Goal: Task Accomplishment & Management: Manage account settings

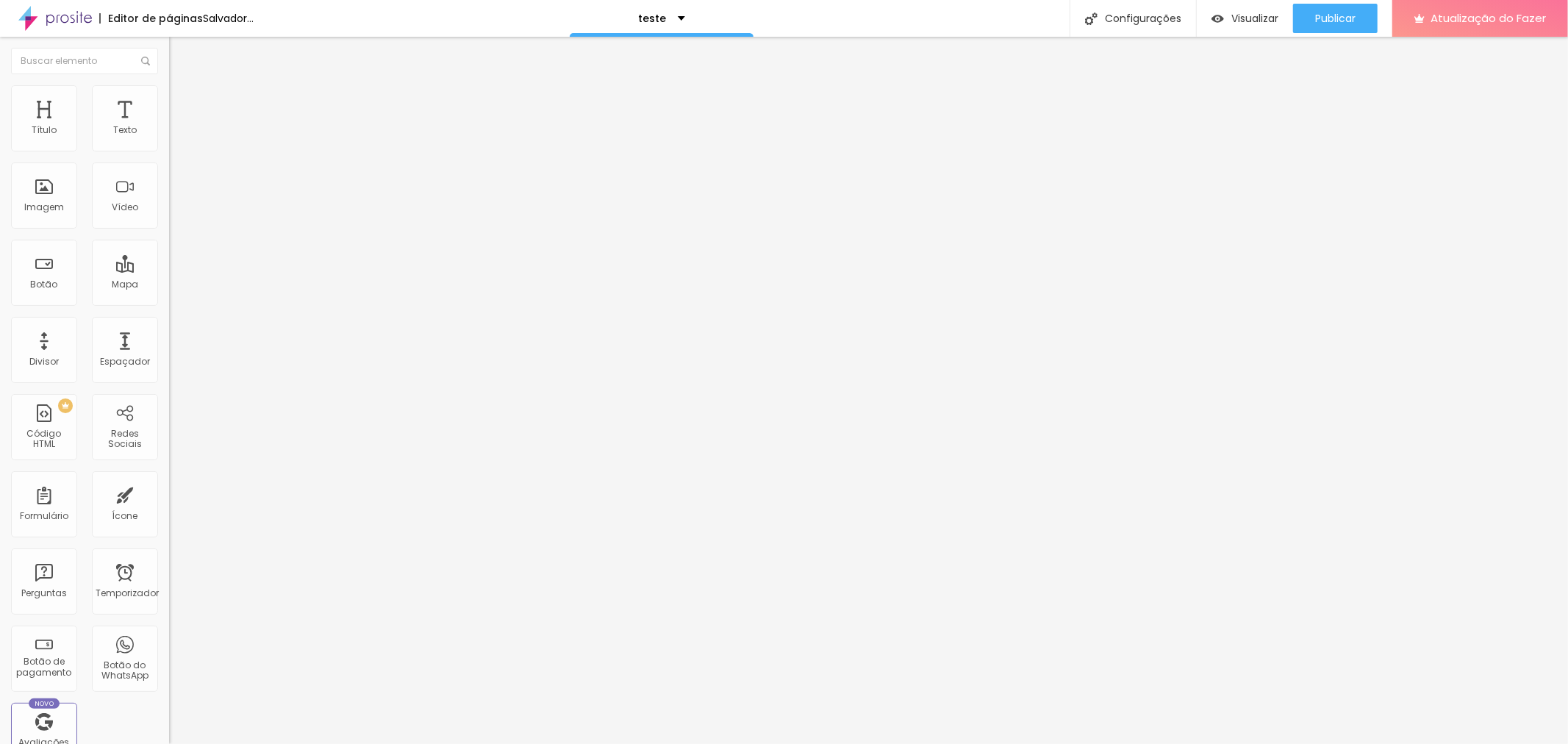
click at [182, 102] on font "Estilo" at bounding box center [194, 95] width 23 height 13
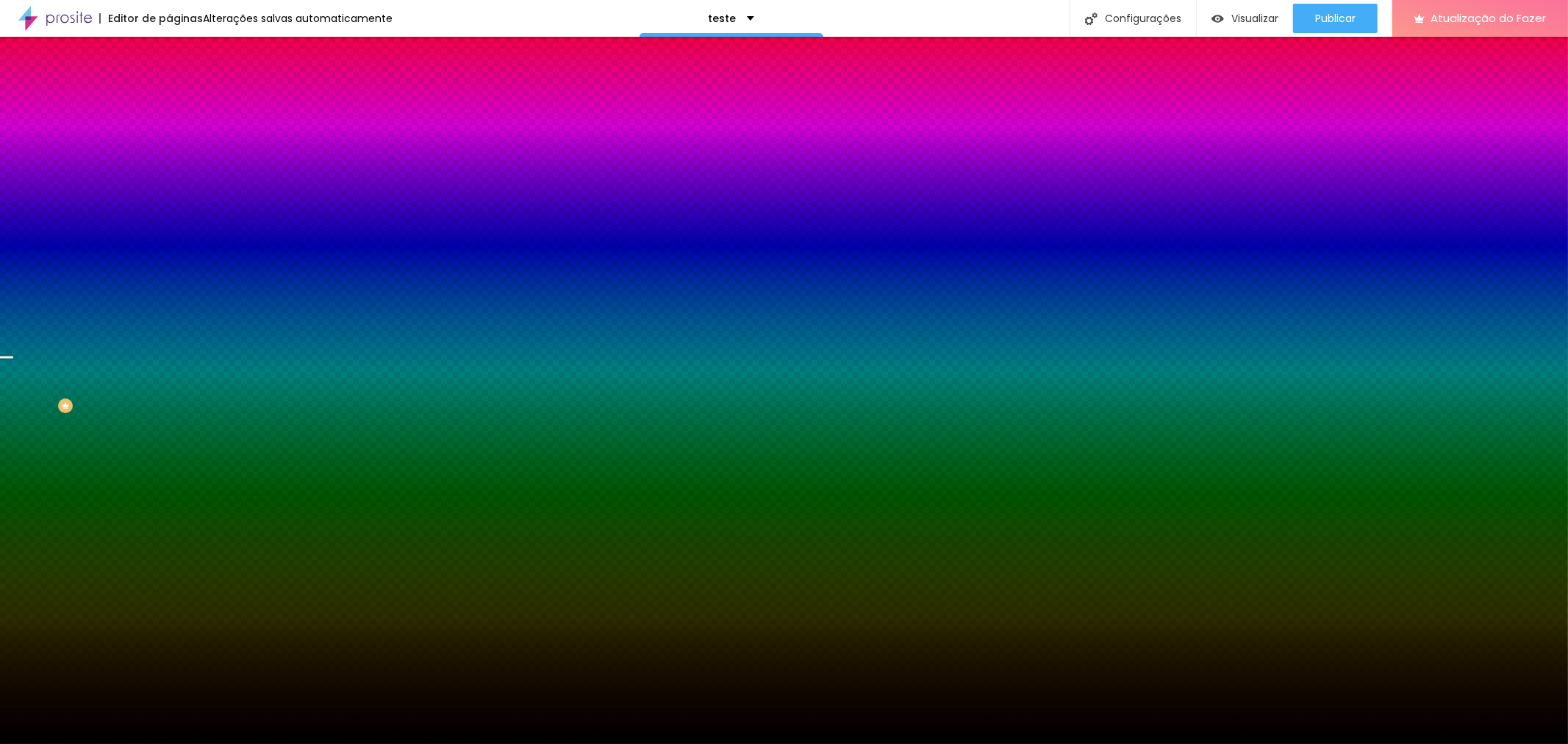
click at [182, 104] on font "Avançado" at bounding box center [206, 109] width 48 height 13
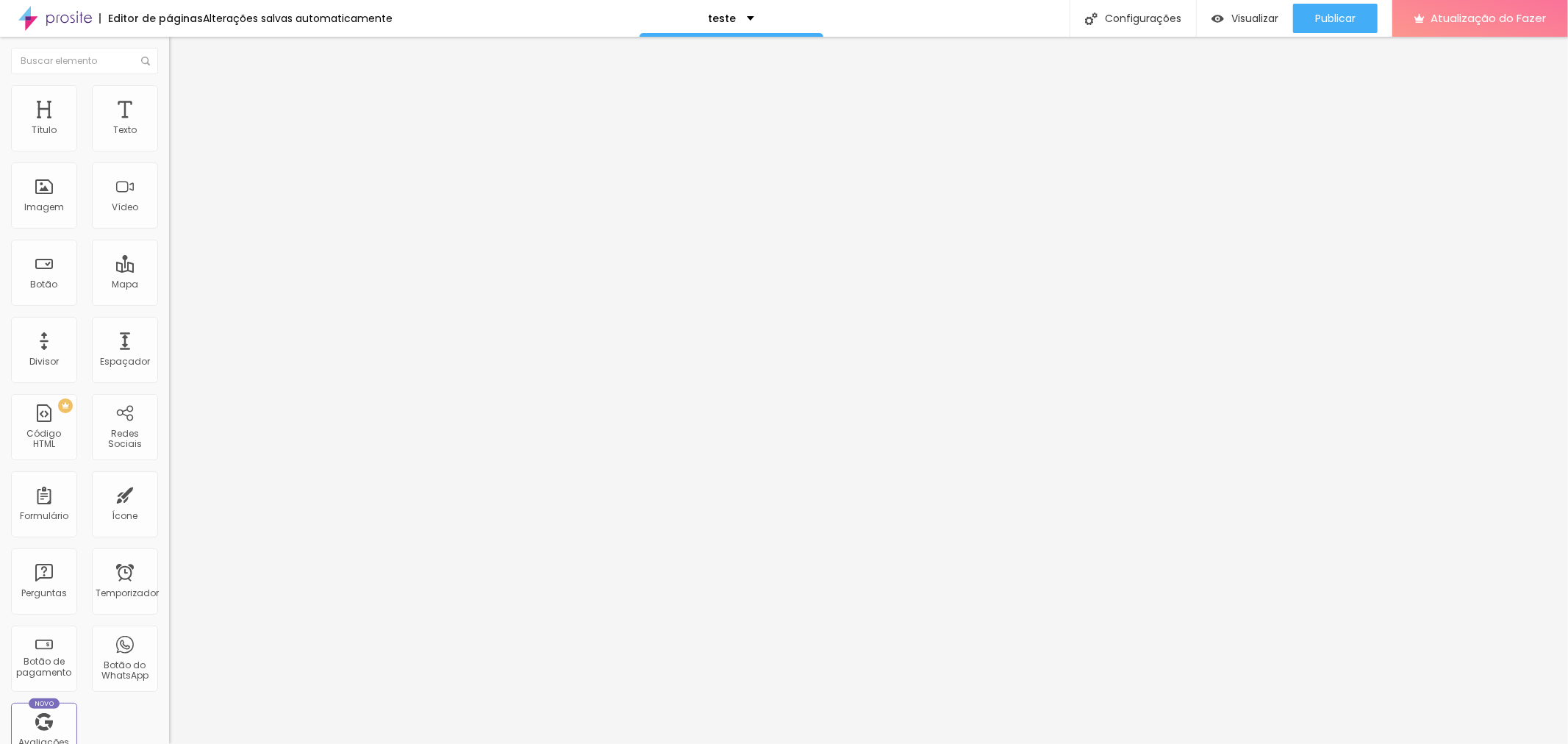
click at [170, 94] on img at bounding box center [176, 92] width 14 height 14
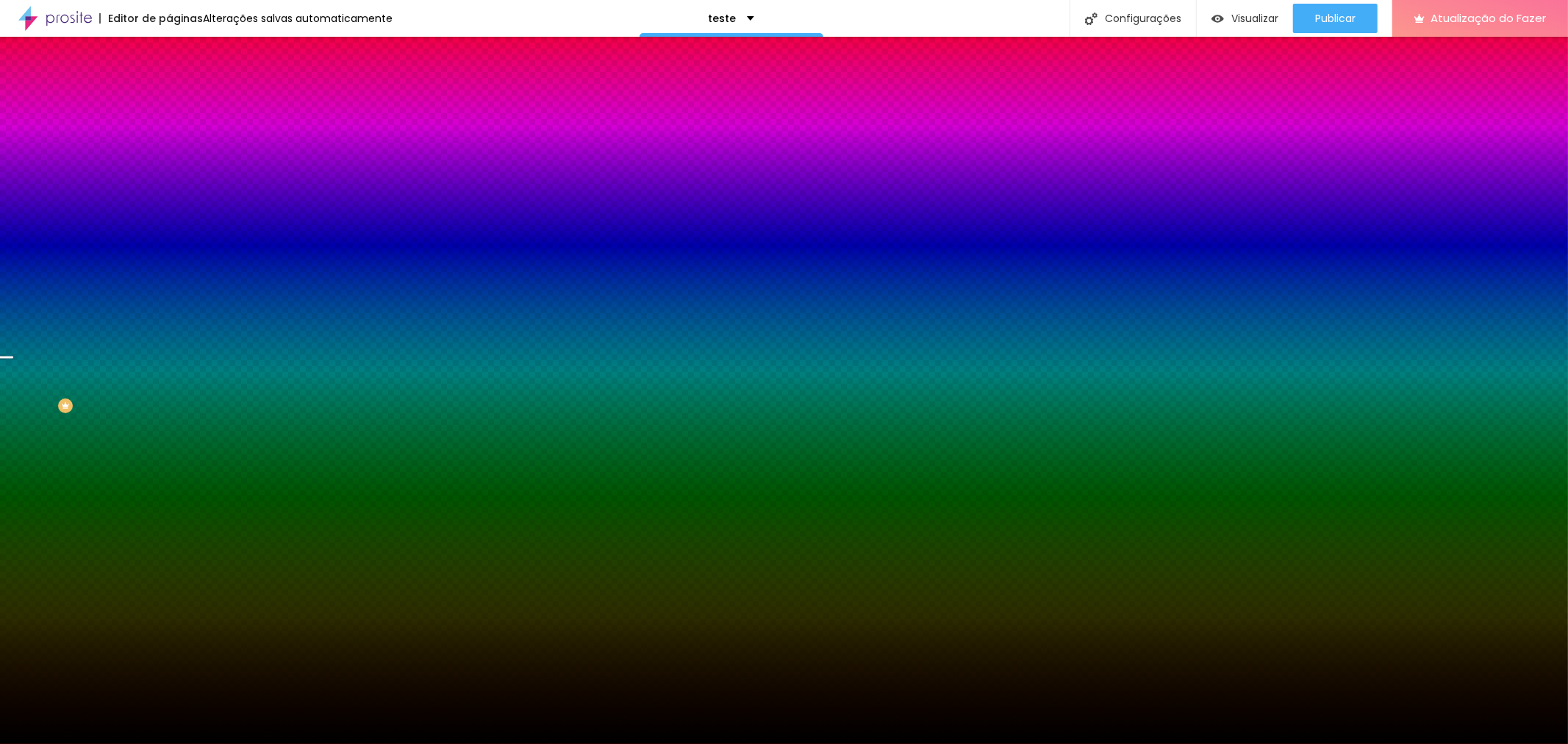
click at [170, 84] on img at bounding box center [176, 78] width 14 height 14
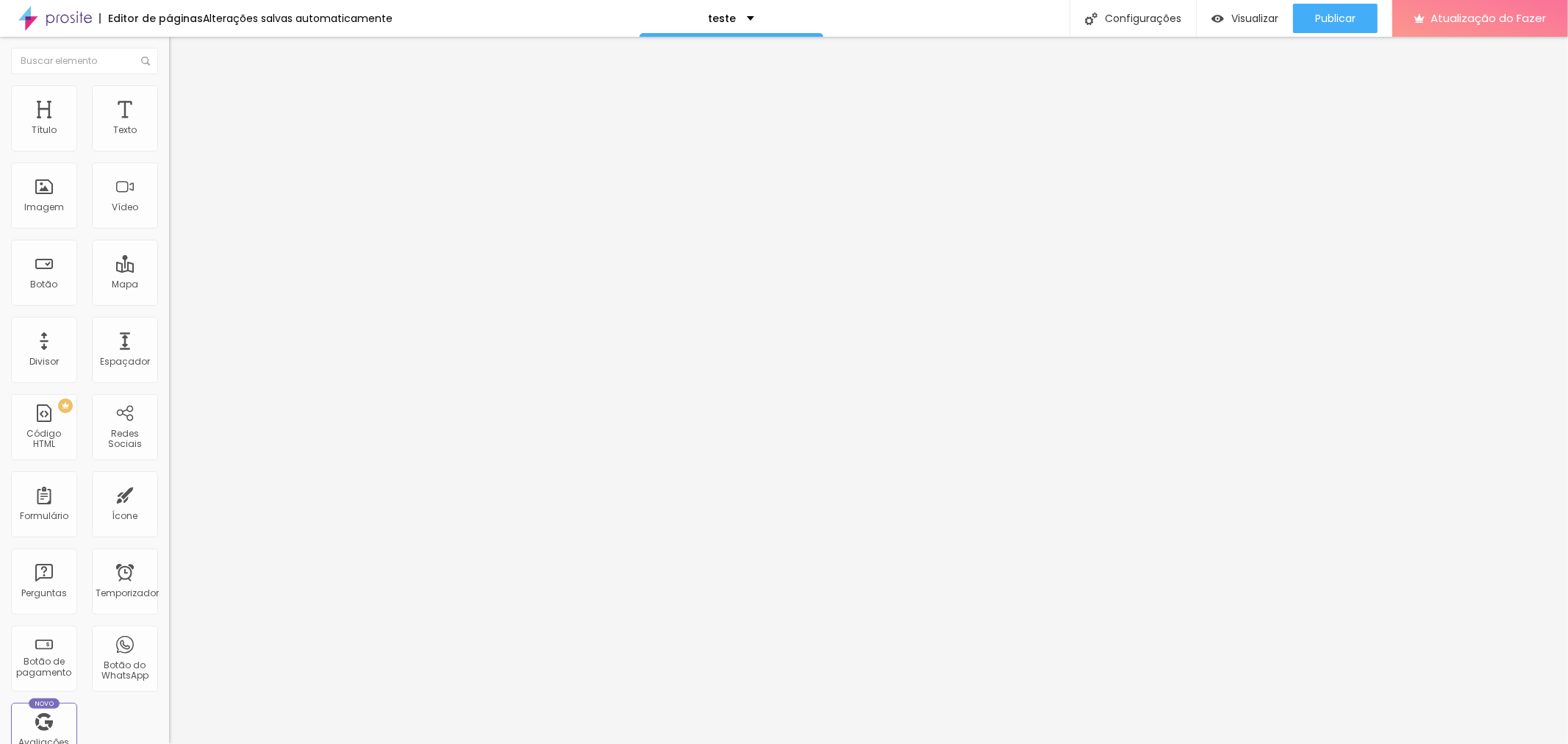
click at [170, 86] on img at bounding box center [176, 92] width 14 height 14
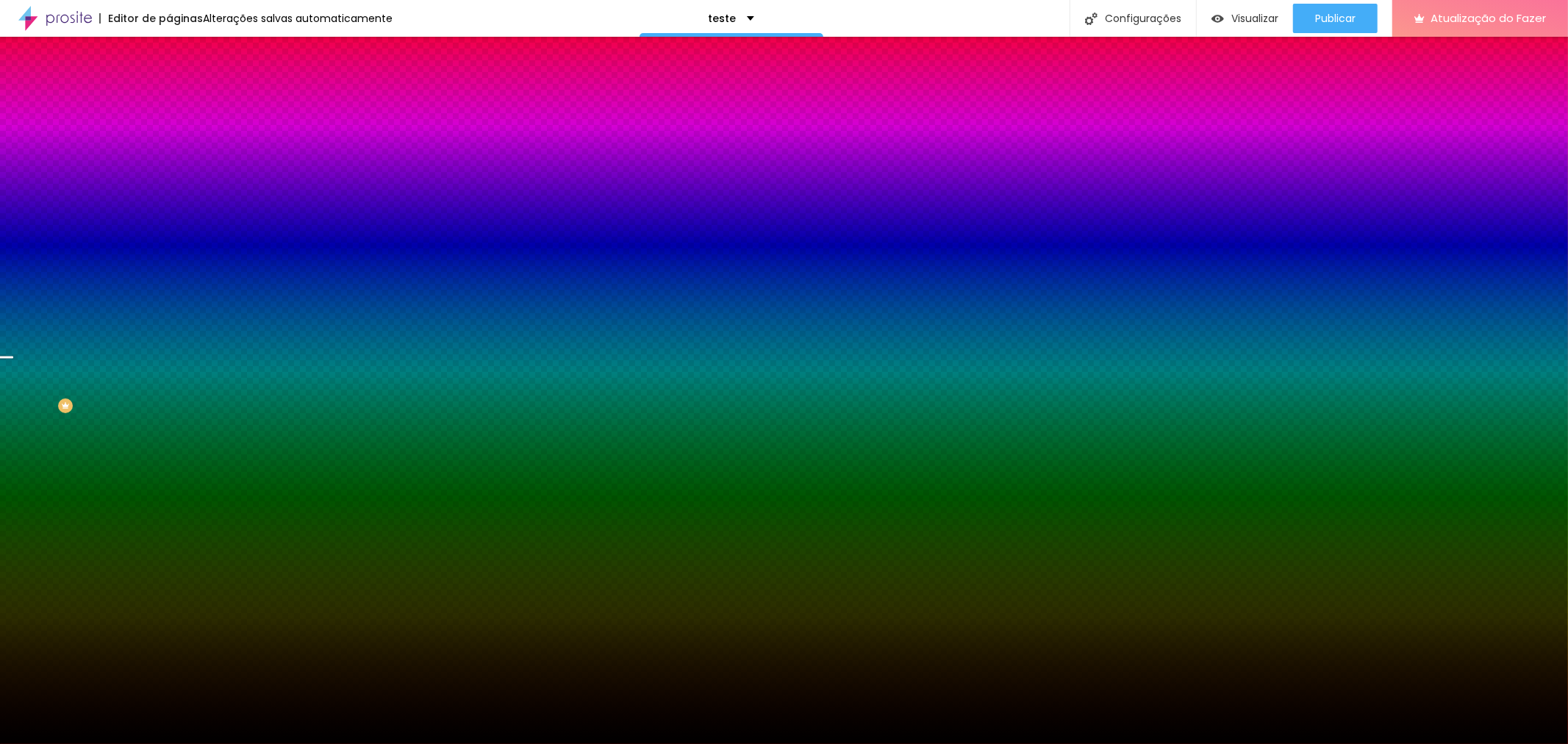
click at [170, 100] on img at bounding box center [176, 107] width 14 height 14
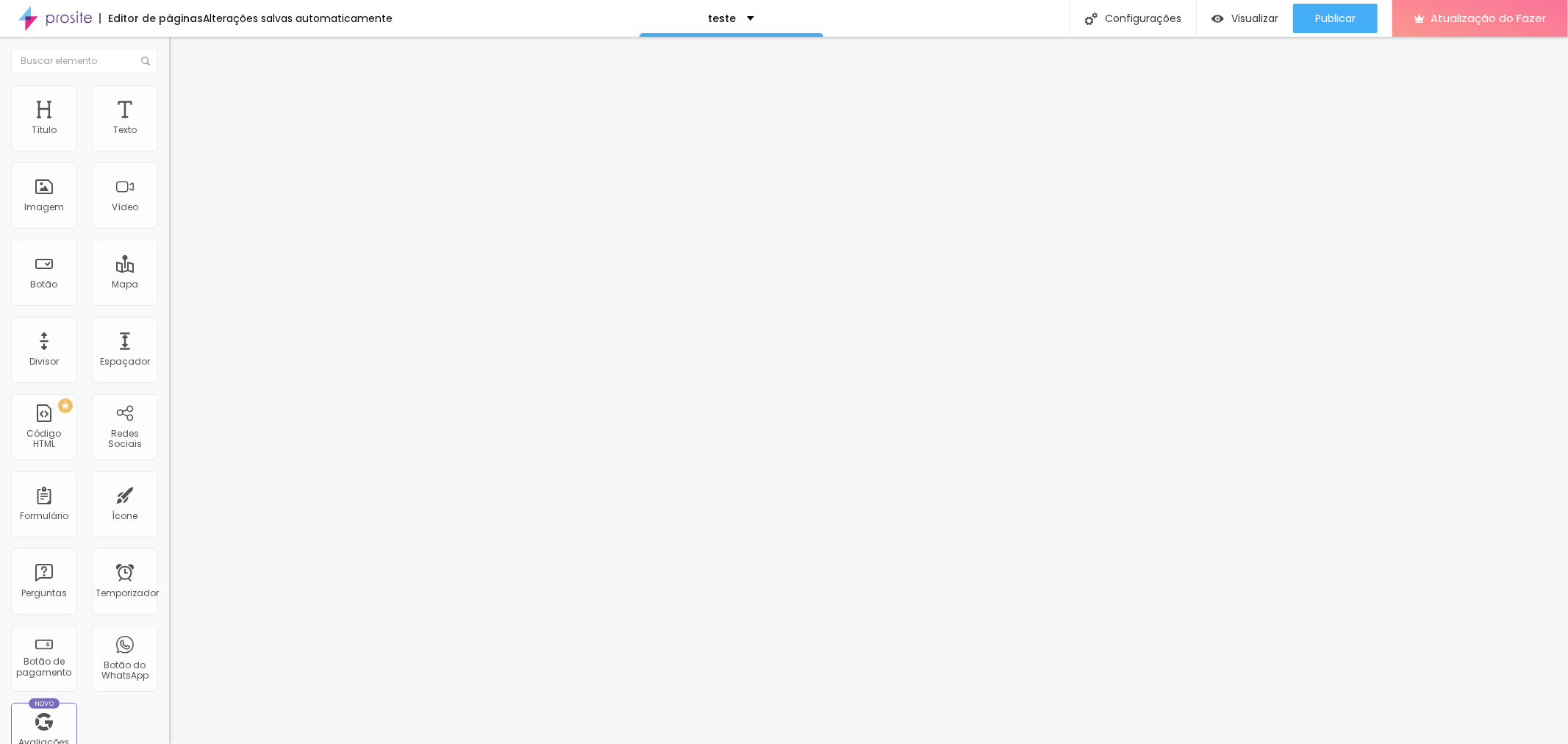
click at [170, 97] on li "Estilo" at bounding box center [254, 92] width 170 height 15
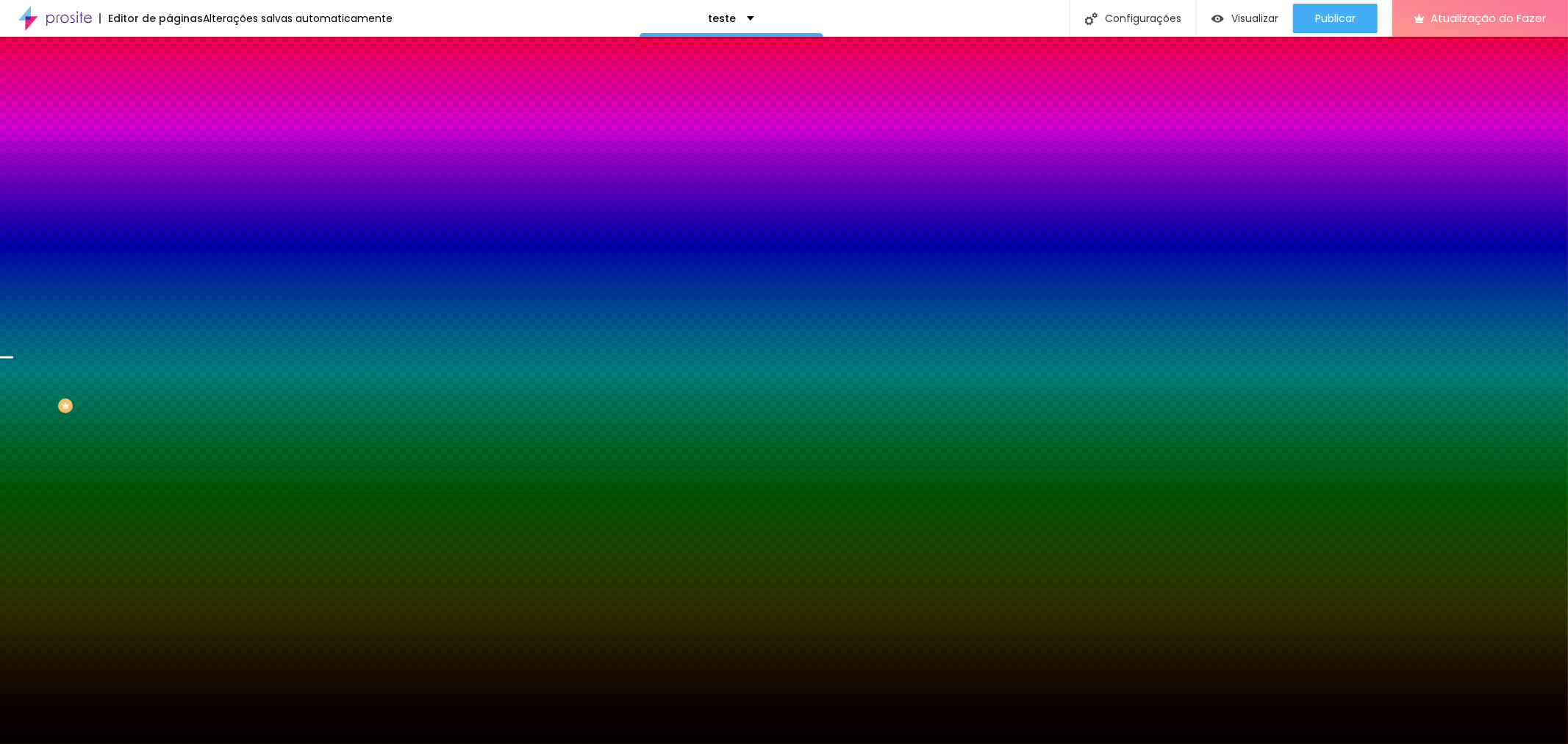
click at [170, 100] on li "Avançado" at bounding box center [254, 107] width 170 height 15
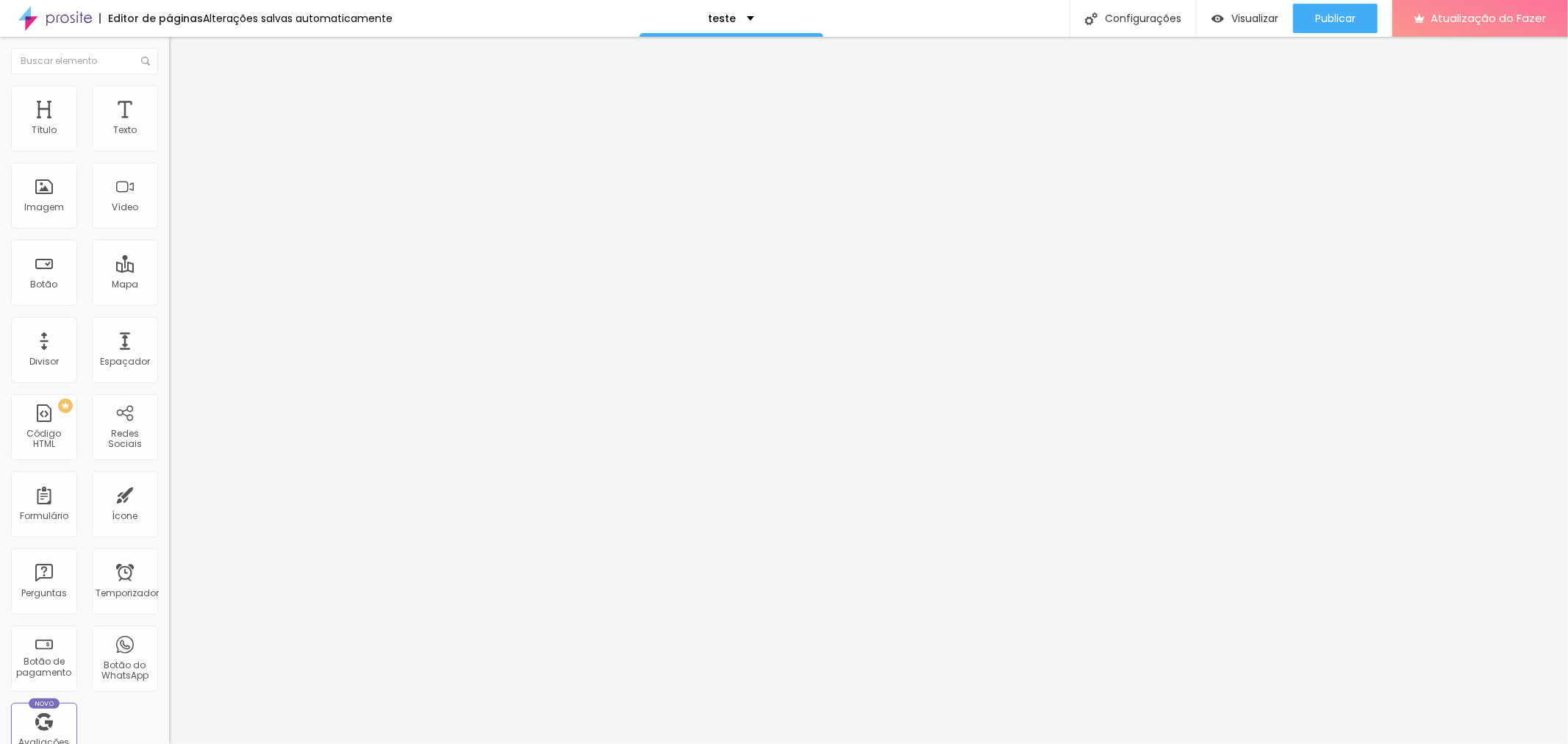
click at [180, 54] on img "button" at bounding box center [186, 53] width 12 height 12
click at [180, 56] on div "Editar nulo" at bounding box center [218, 53] width 77 height 12
click at [180, 51] on img "button" at bounding box center [186, 53] width 12 height 12
click at [178, 127] on font "Adicionar imagem" at bounding box center [221, 120] width 86 height 13
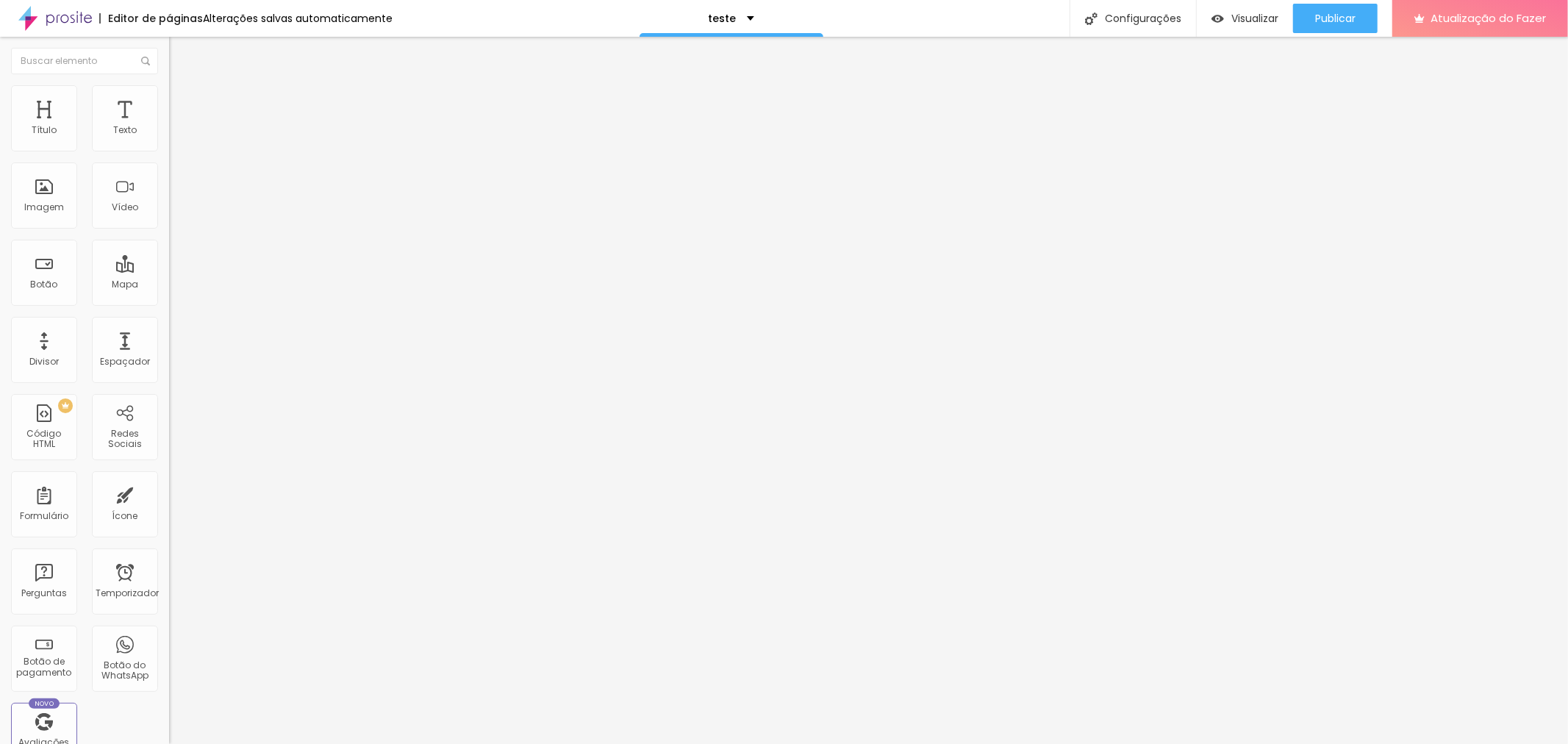
click at [170, 129] on div "Modo Encaixotado Encaixotado Completo" at bounding box center [254, 135] width 170 height 41
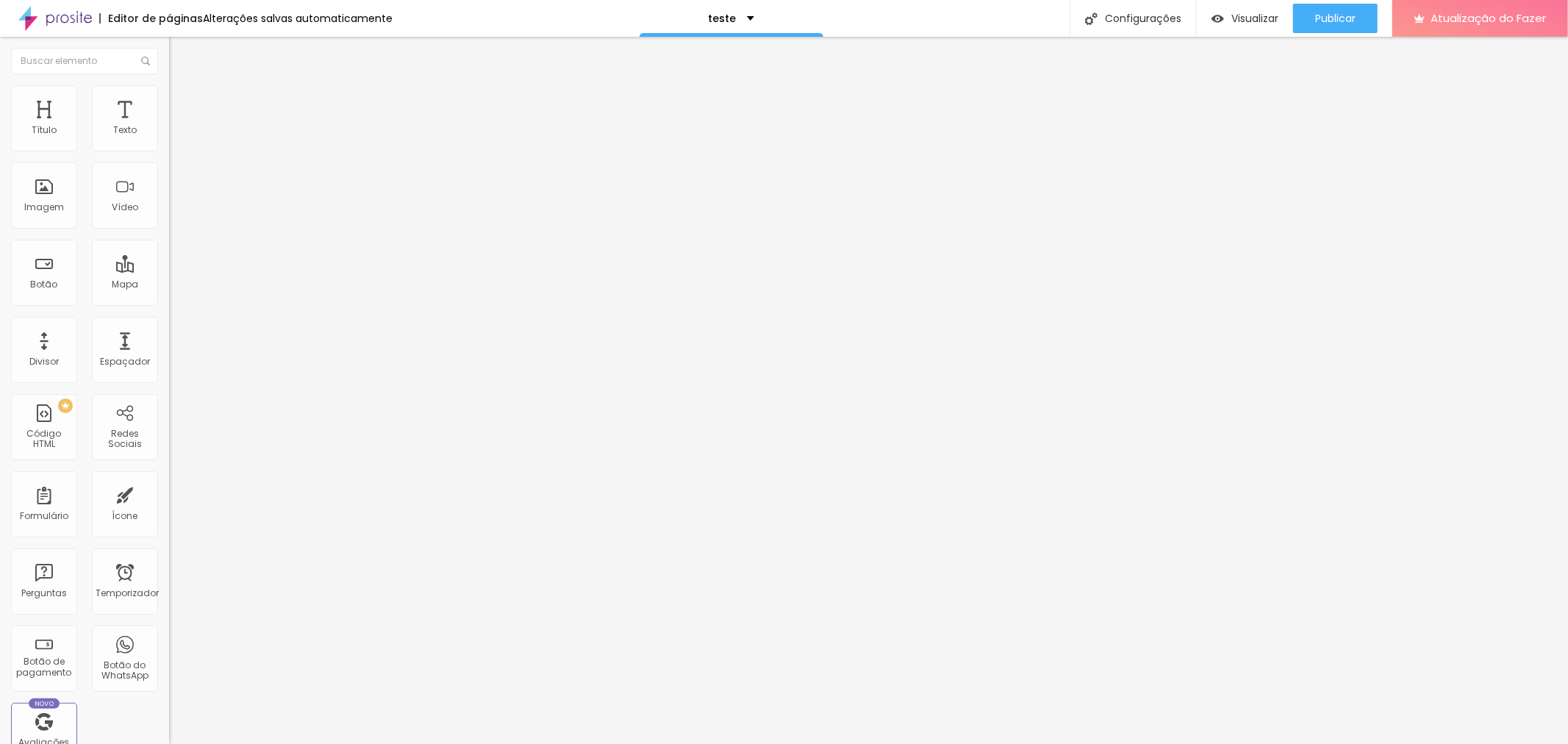
click at [170, 134] on font "Encaixotado" at bounding box center [198, 127] width 57 height 13
click at [170, 93] on li "Estilo" at bounding box center [254, 92] width 170 height 15
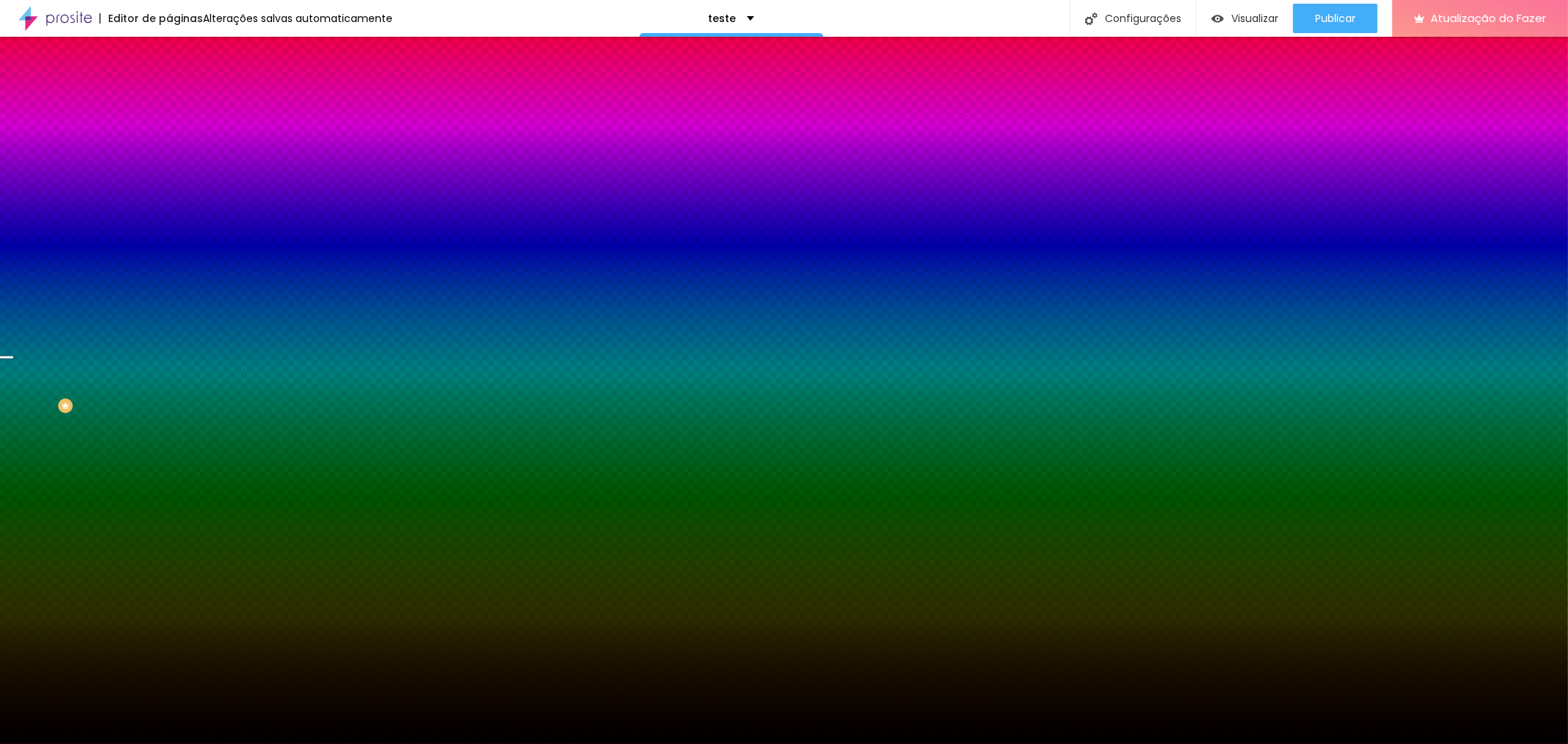
click at [249, 133] on img at bounding box center [253, 127] width 9 height 9
click at [170, 200] on div at bounding box center [254, 200] width 170 height 0
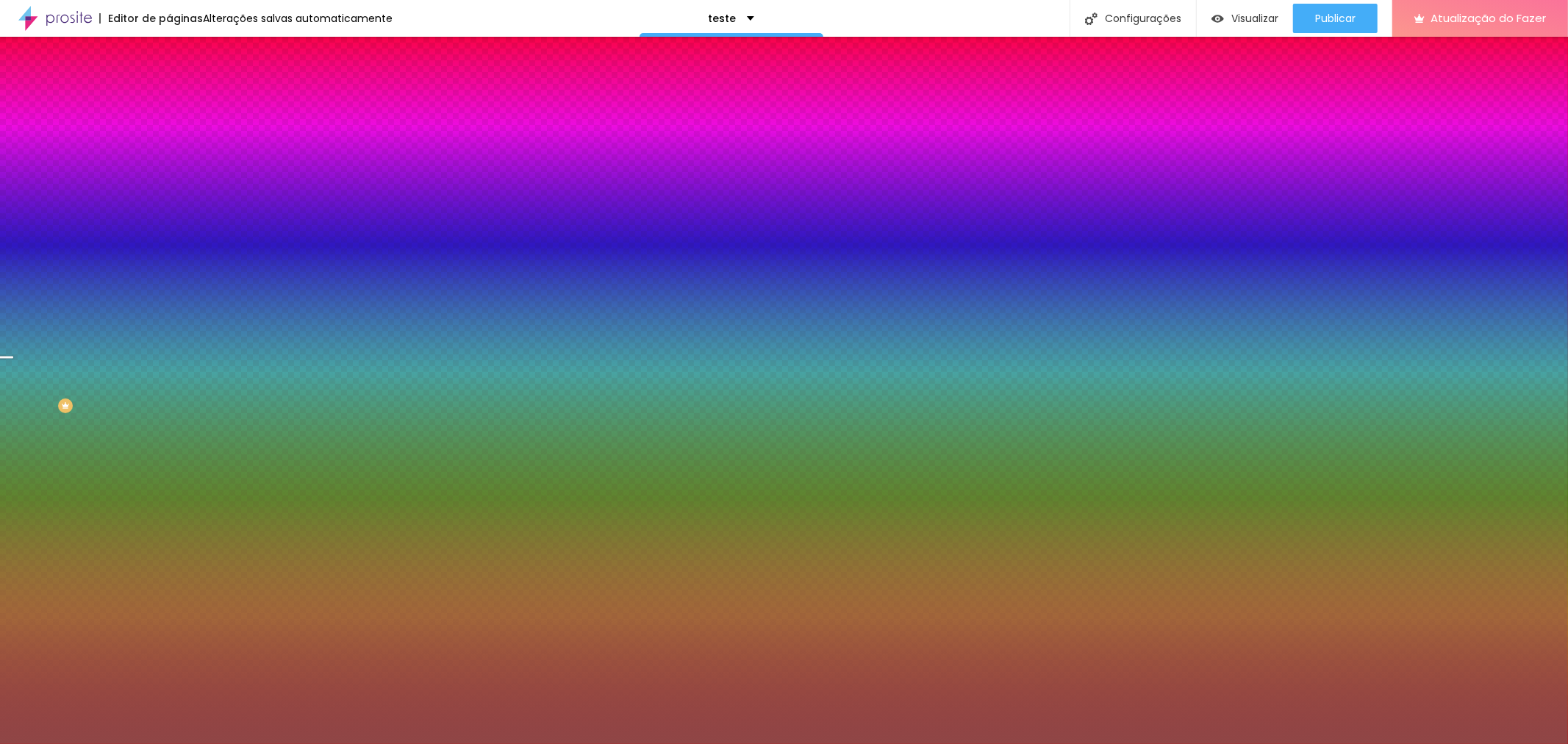
type input "#FFFFFF"
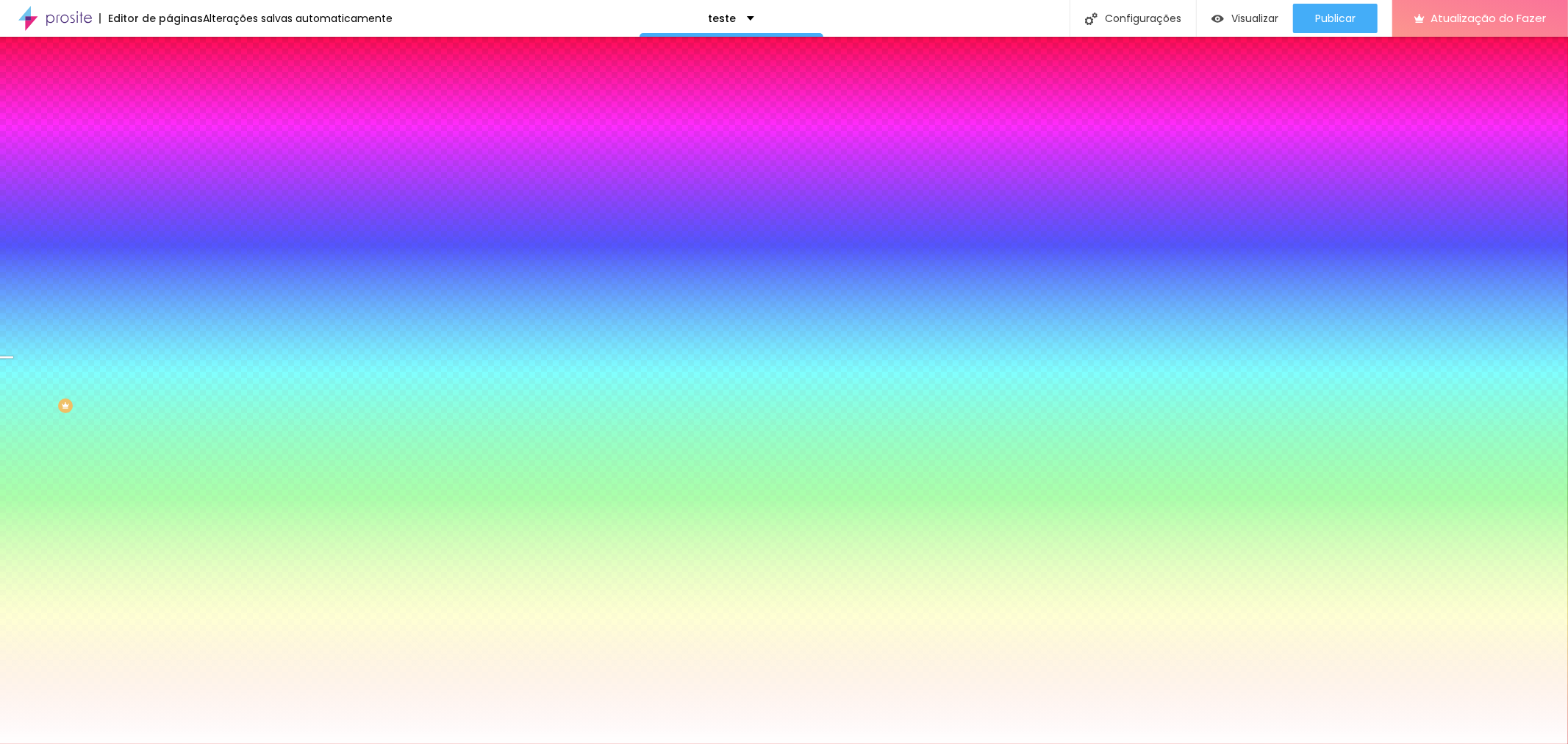
drag, startPoint x: 53, startPoint y: 326, endPoint x: 0, endPoint y: 248, distance: 94.3
click at [170, 248] on div "Imagem de fundo Trocar imagem Efeito da Imagem Paralaxe Nenhum Parallax Cor de …" at bounding box center [254, 209] width 170 height 191
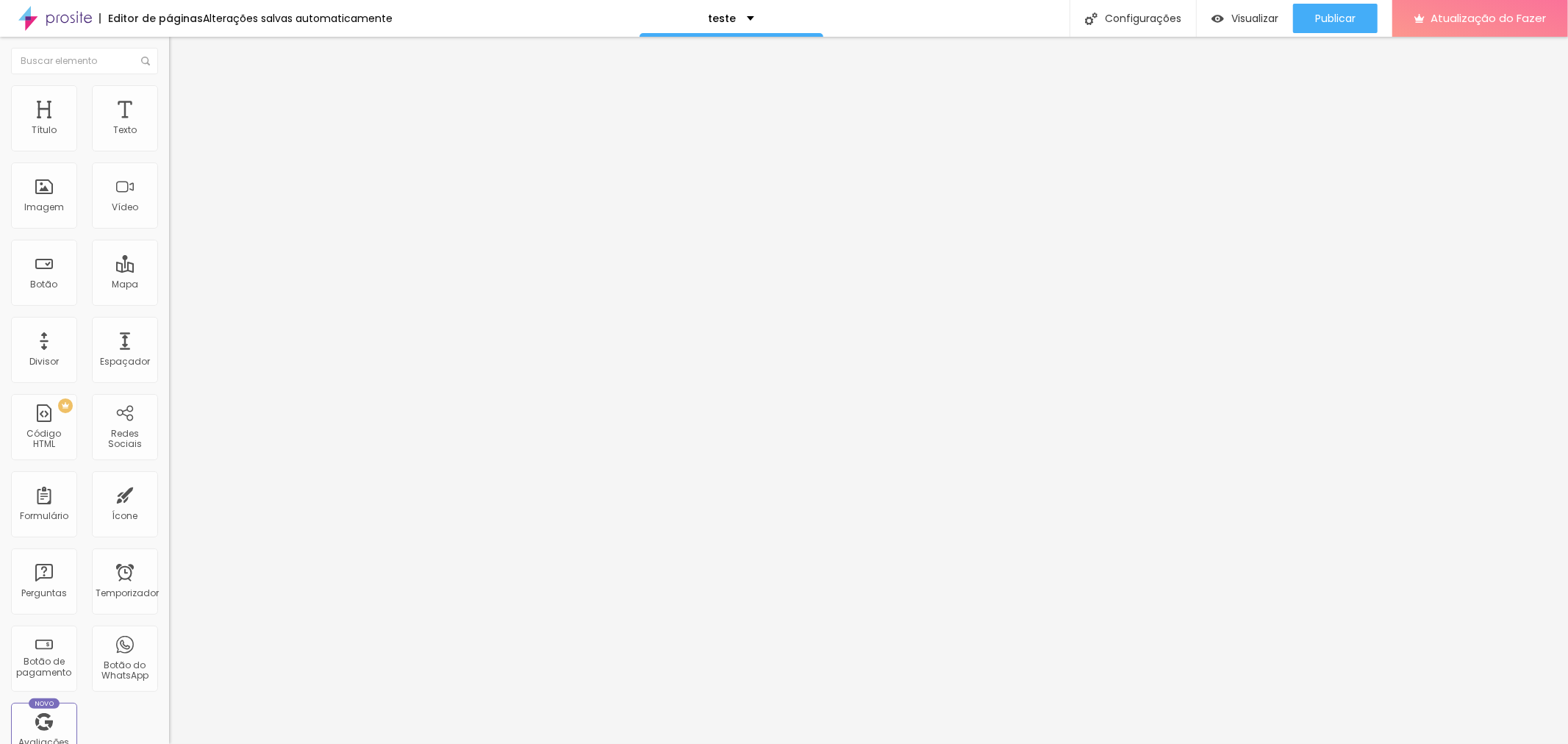
click at [170, 96] on li "Estilo" at bounding box center [254, 92] width 170 height 15
click at [170, 100] on li "Avançado" at bounding box center [254, 107] width 170 height 15
click at [170, 85] on li "Conteúdo" at bounding box center [254, 78] width 170 height 15
click at [1247, 8] on div "Visualizar" at bounding box center [1244, 18] width 67 height 29
click at [180, 53] on div "Editar nulo" at bounding box center [218, 53] width 77 height 12
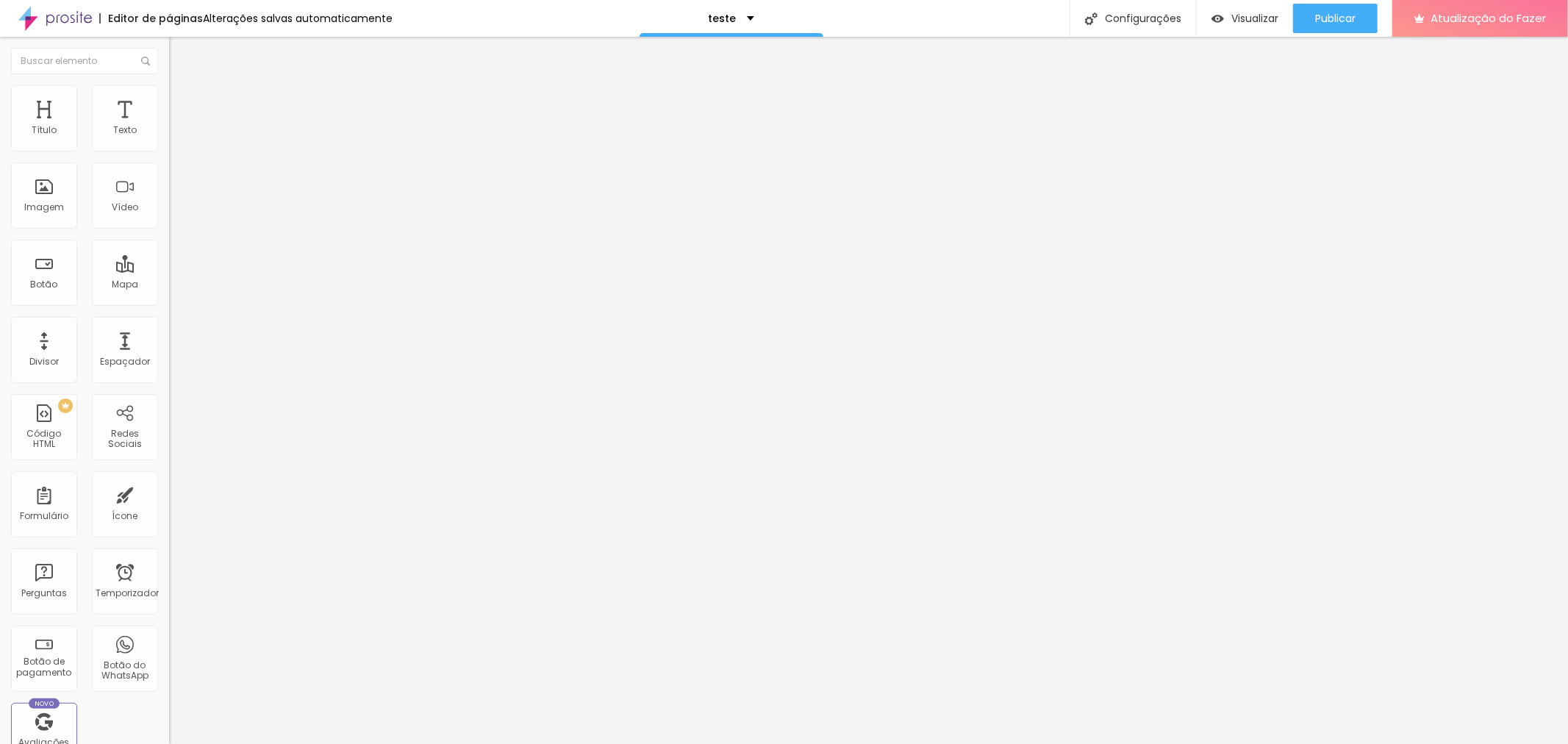
click at [178, 127] on font "Adicionar imagem" at bounding box center [221, 120] width 86 height 13
click at [170, 125] on div "Trocar imagem" at bounding box center [254, 119] width 170 height 11
click at [178, 127] on font "Trocar imagem" at bounding box center [214, 120] width 72 height 13
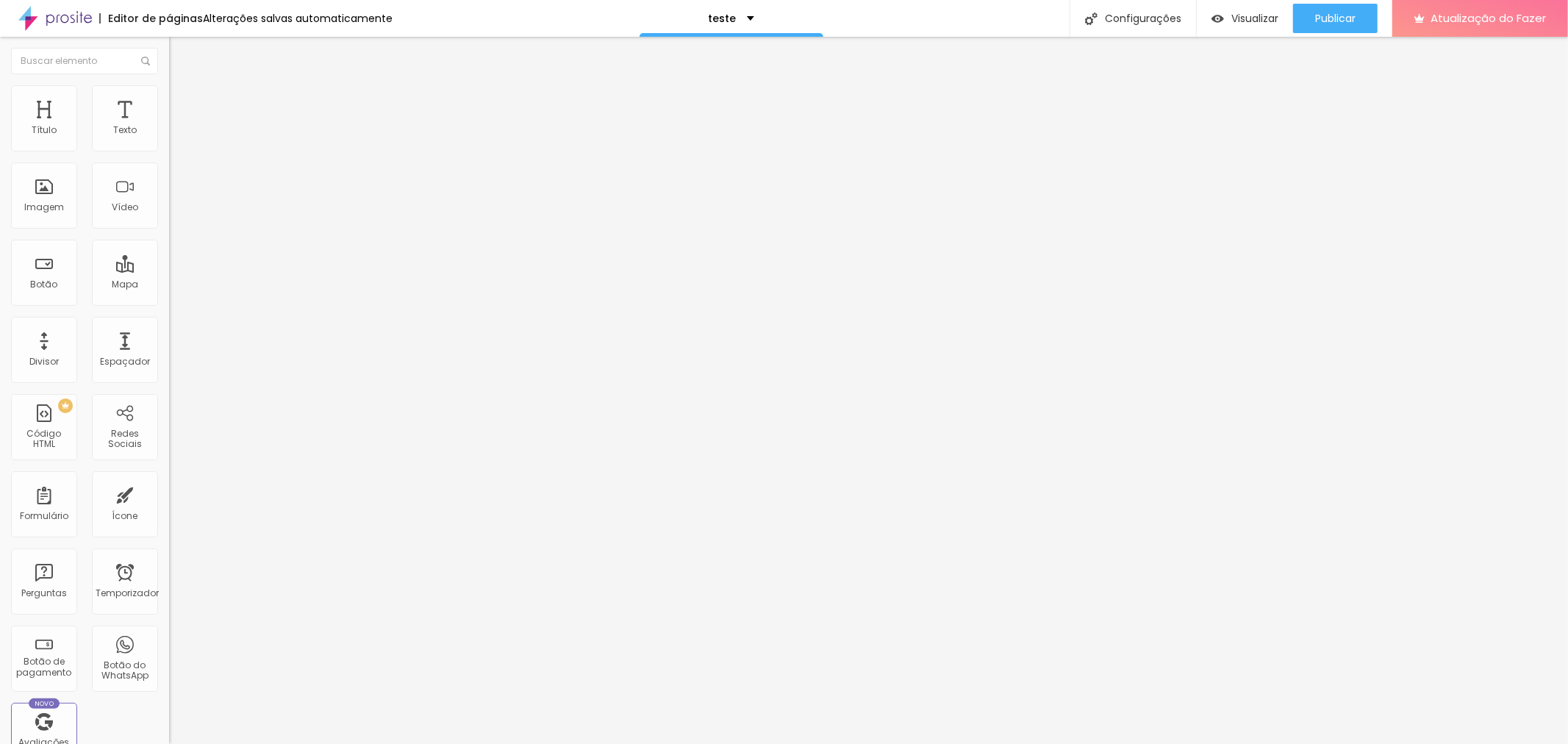
click at [178, 127] on font "Trocar imagem" at bounding box center [214, 120] width 72 height 13
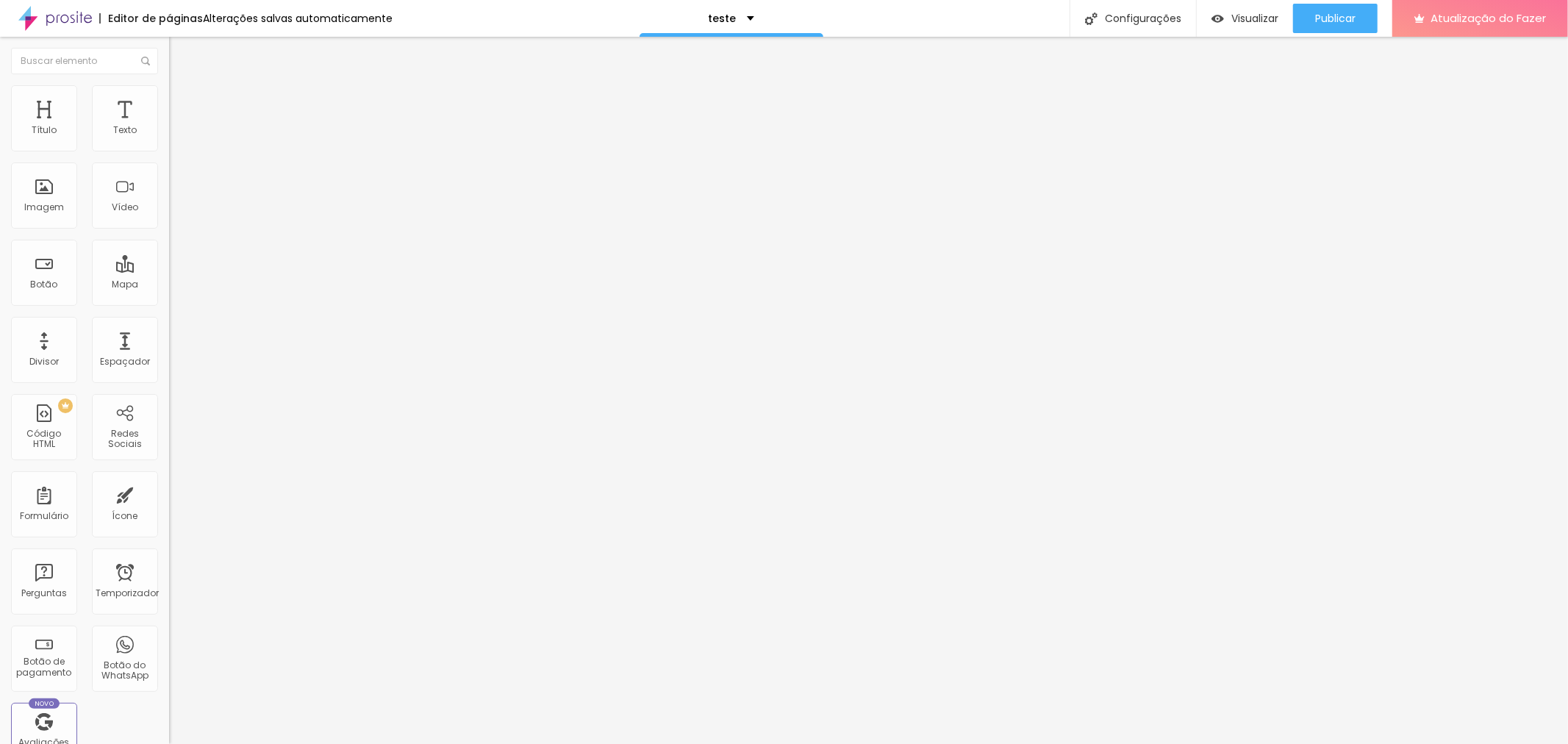
click at [1262, 17] on font "Visualizar" at bounding box center [1255, 17] width 47 height 15
click at [1148, 11] on font "Configurações" at bounding box center [1143, 17] width 77 height 15
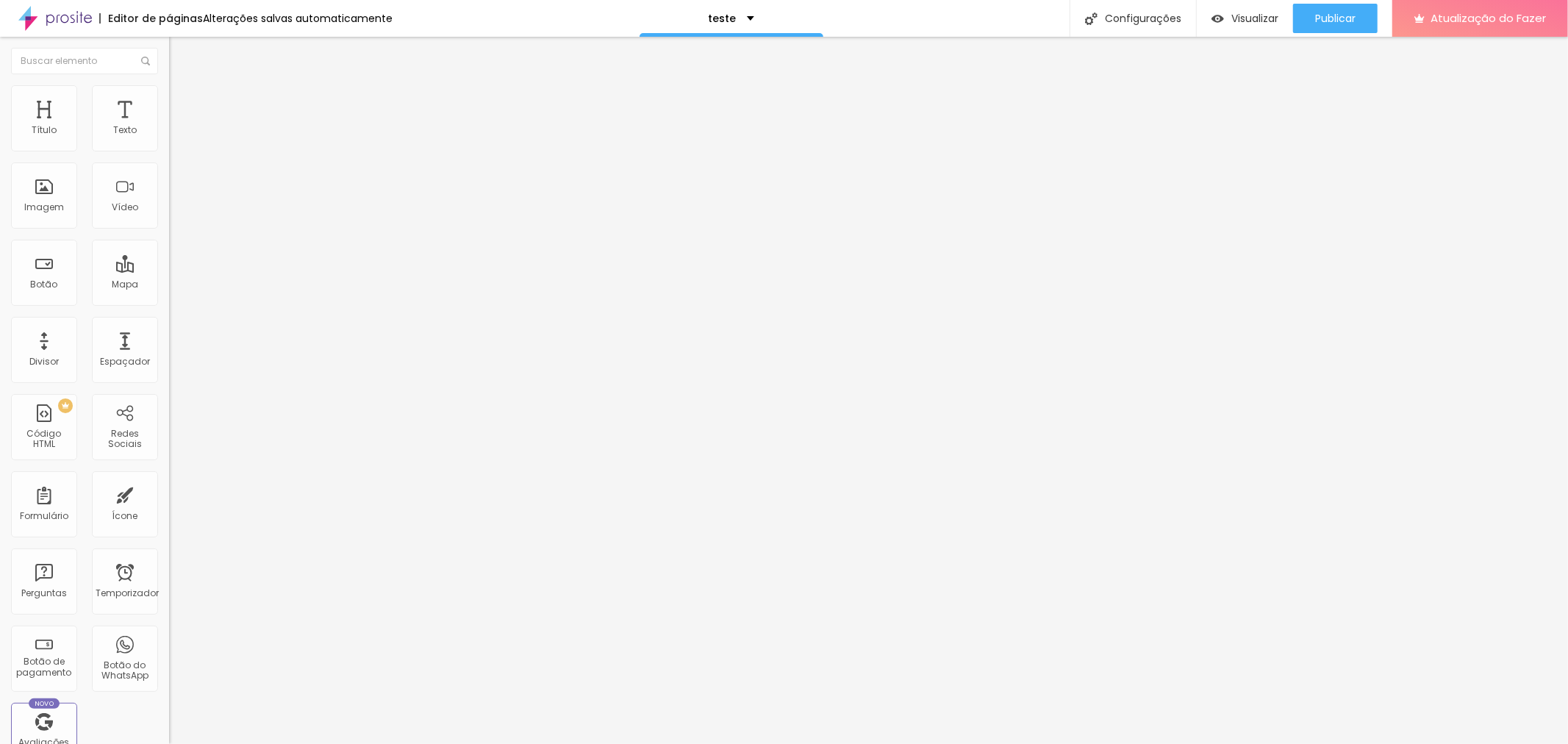
click at [170, 99] on ul "Conteúdo Estilo Avançado" at bounding box center [254, 93] width 170 height 45
click at [170, 93] on img at bounding box center [176, 92] width 14 height 14
click at [182, 101] on font "Estilo" at bounding box center [194, 95] width 23 height 13
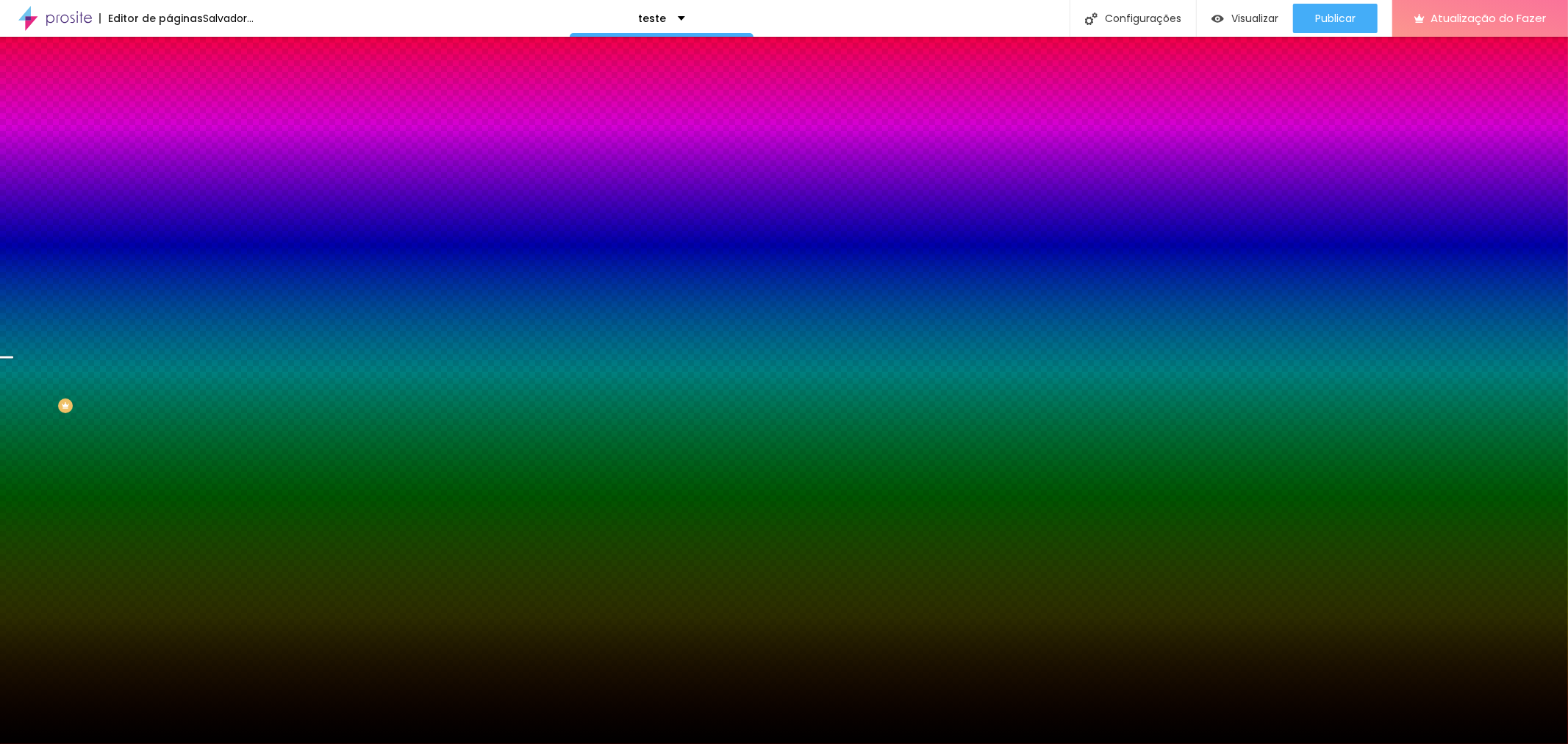
click at [249, 133] on img at bounding box center [253, 127] width 9 height 9
click at [170, 200] on div at bounding box center [254, 200] width 170 height 0
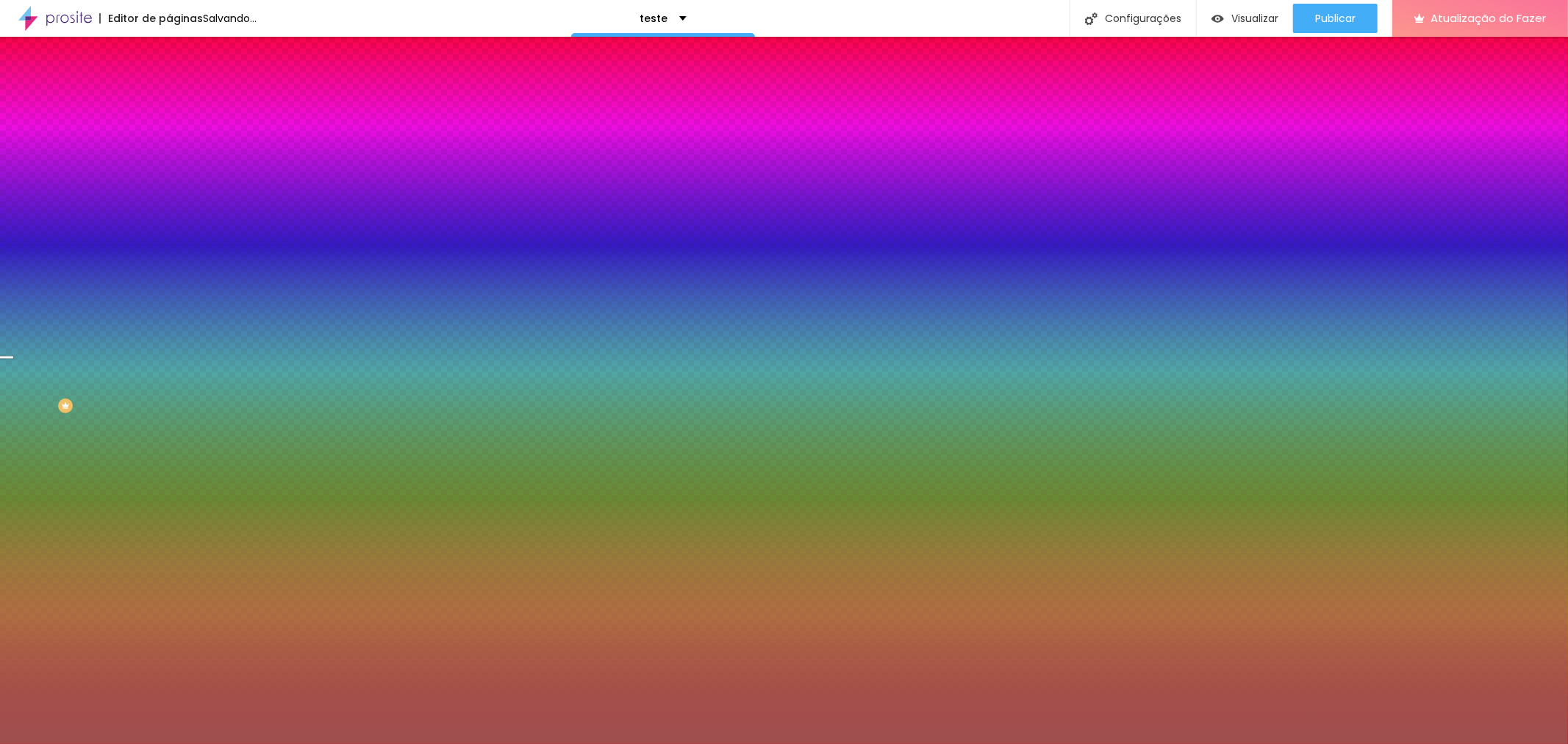
type input "#FFFFFF"
drag, startPoint x: 81, startPoint y: 336, endPoint x: 8, endPoint y: 242, distance: 119.0
click at [170, 243] on div "Imagem de fundo Trocar imagem Efeito da Imagem Paralaxe Nenhum Parallax Cor de …" at bounding box center [254, 209] width 170 height 191
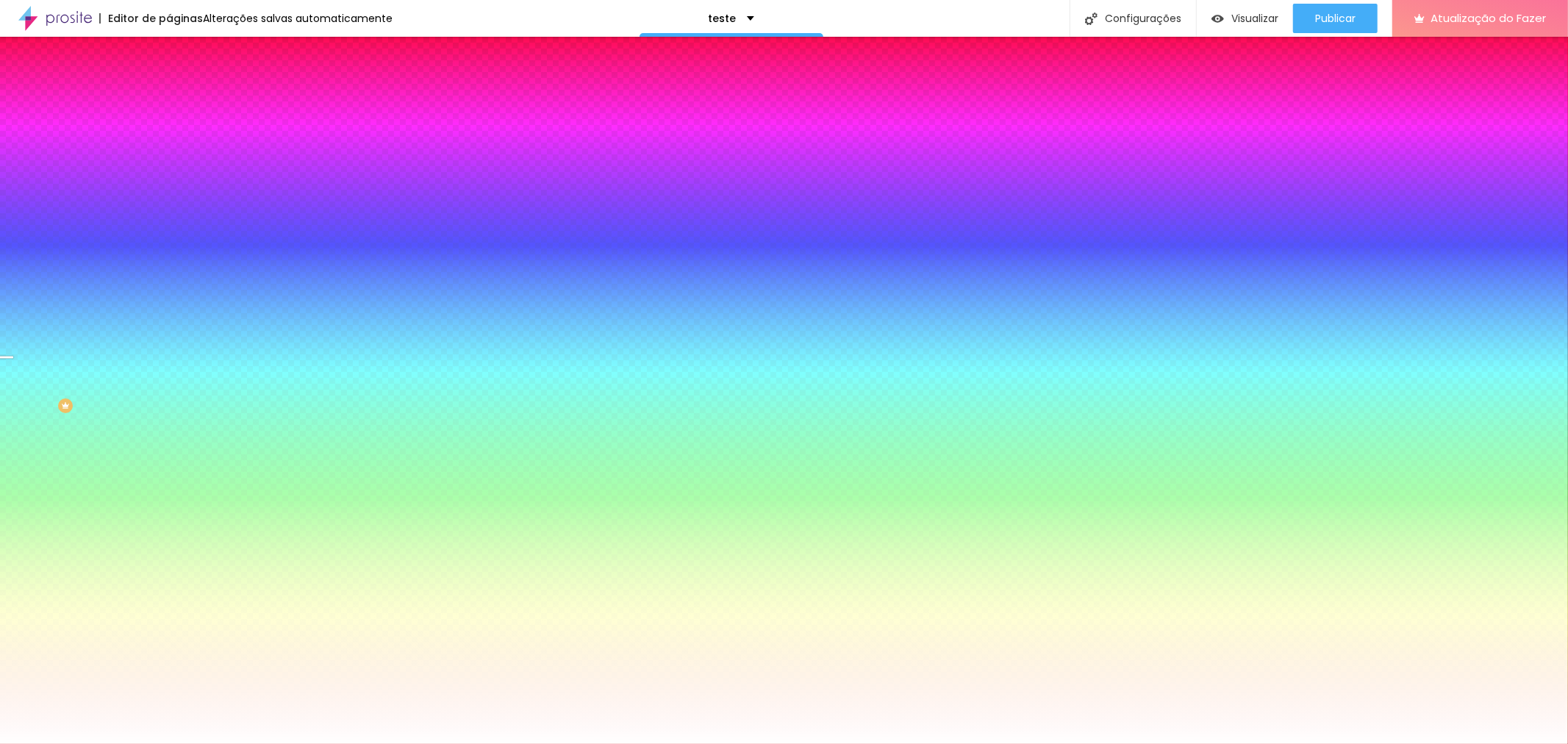
click at [170, 200] on div at bounding box center [254, 200] width 170 height 0
drag, startPoint x: 149, startPoint y: 337, endPoint x: 155, endPoint y: 447, distance: 110.2
click at [170, 447] on div "Editar nulo Conteúdo Estilo Avançado Imagem de fundo Trocar imagem Efeito da Im…" at bounding box center [254, 390] width 170 height 707
click at [180, 52] on div "Editar nulo" at bounding box center [218, 53] width 77 height 12
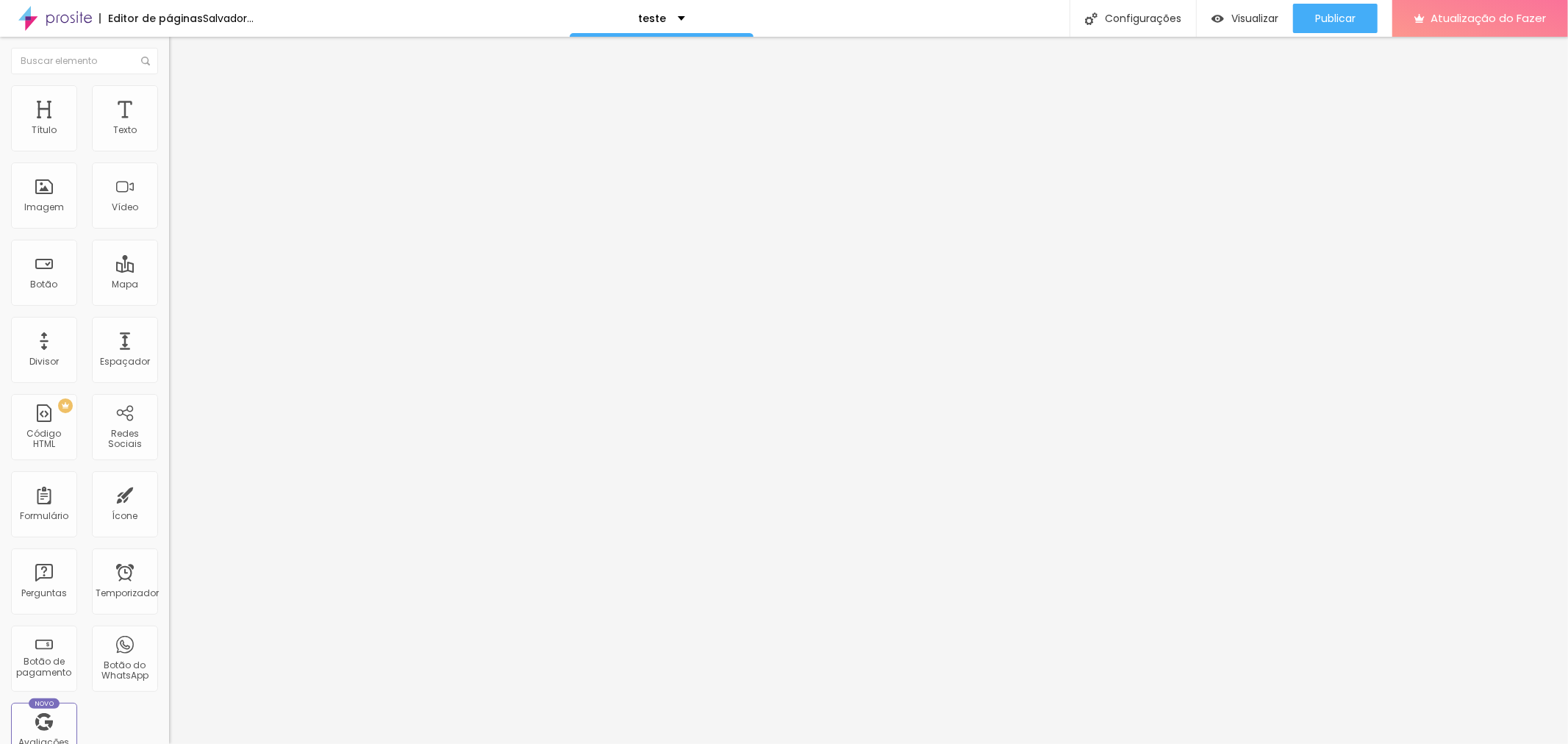
click at [170, 42] on button "Editar nulo" at bounding box center [254, 53] width 170 height 34
click at [170, 127] on span "Adicionar imagem" at bounding box center [217, 120] width 95 height 13
click at [178, 127] on font "Trocar imagem" at bounding box center [214, 120] width 72 height 13
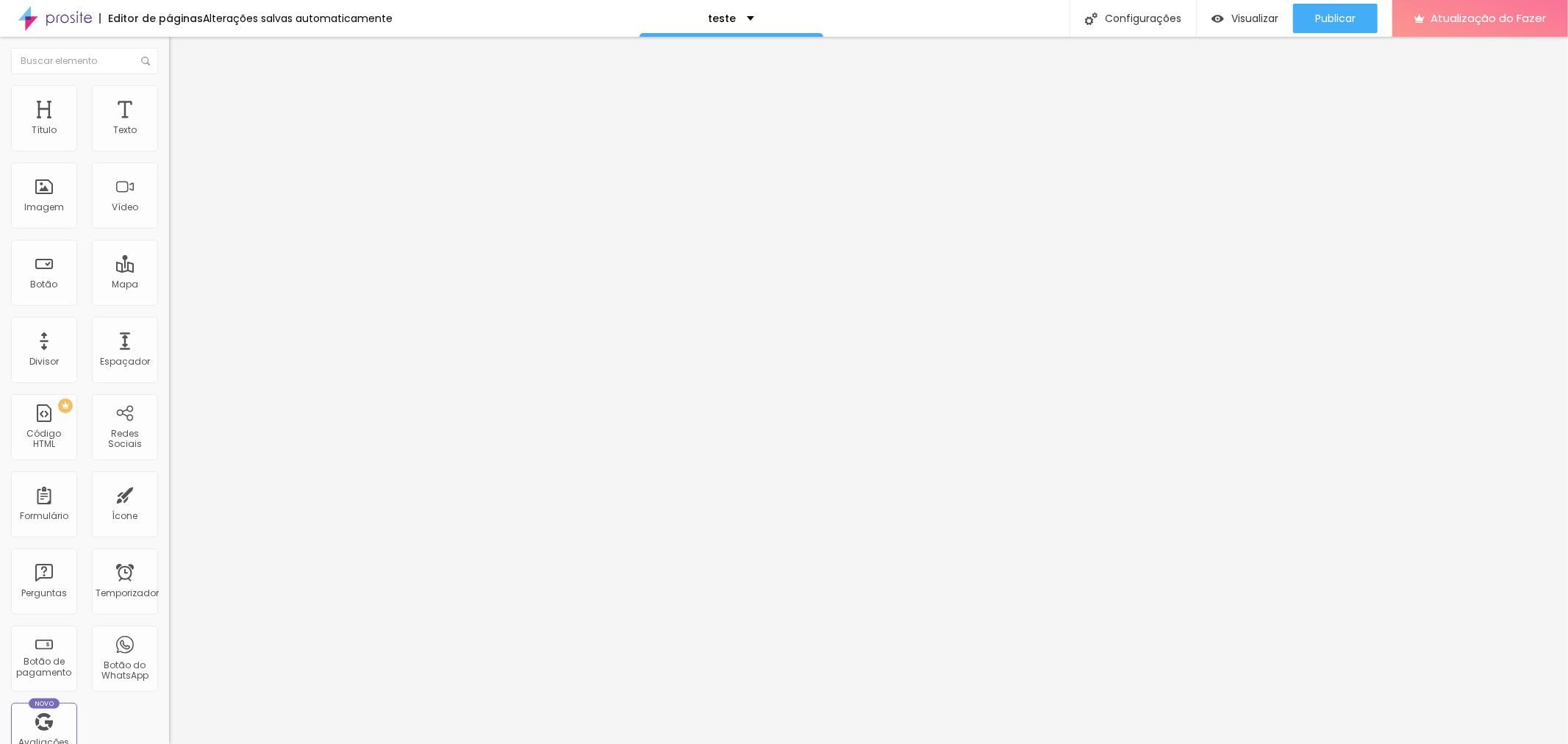
click at [178, 127] on font "Trocar imagem" at bounding box center [214, 120] width 72 height 13
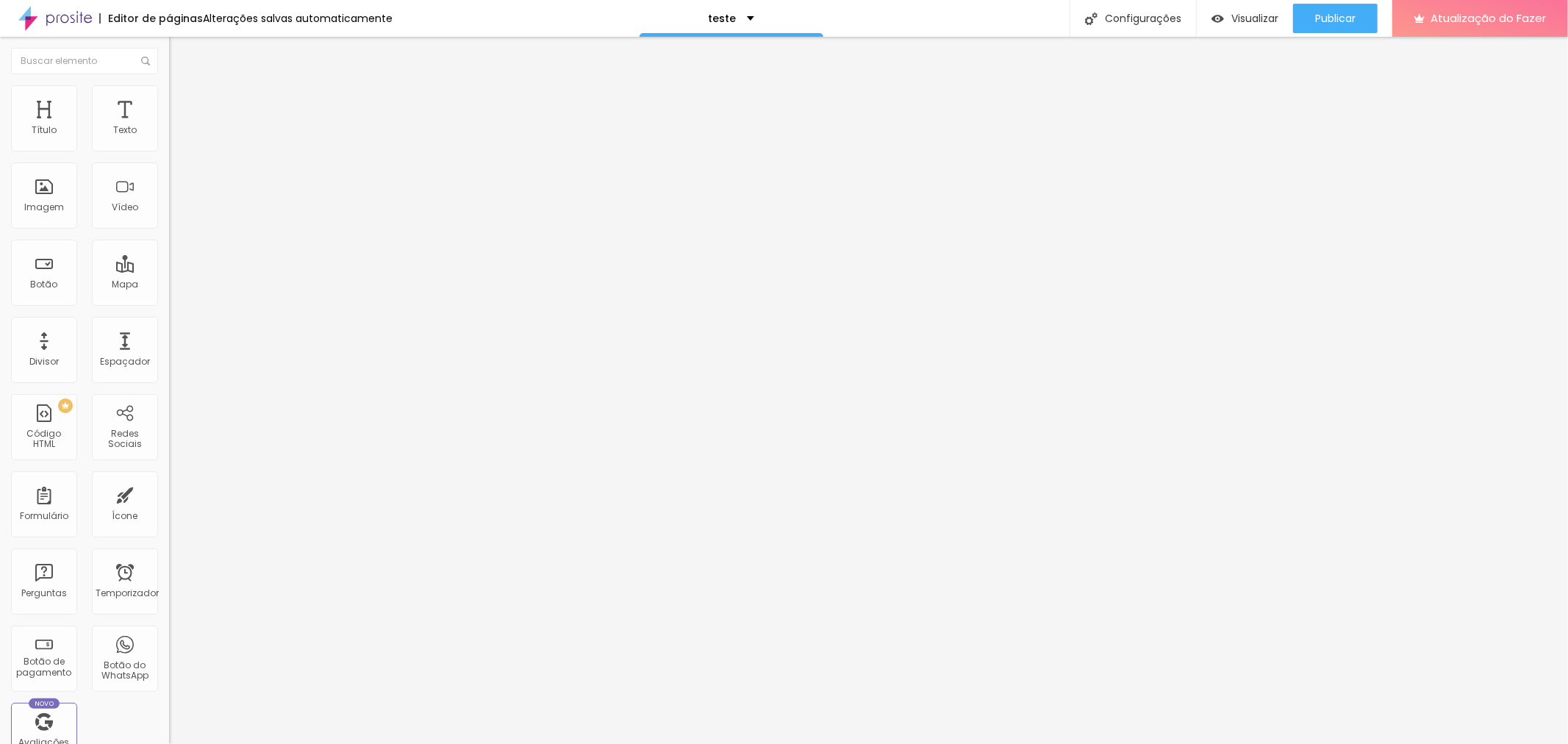
click at [1251, 19] on font "Visualizar" at bounding box center [1255, 17] width 47 height 15
click at [170, 200] on div at bounding box center [254, 185] width 170 height 114
click at [1256, 12] on font "Visualizar" at bounding box center [1255, 17] width 47 height 15
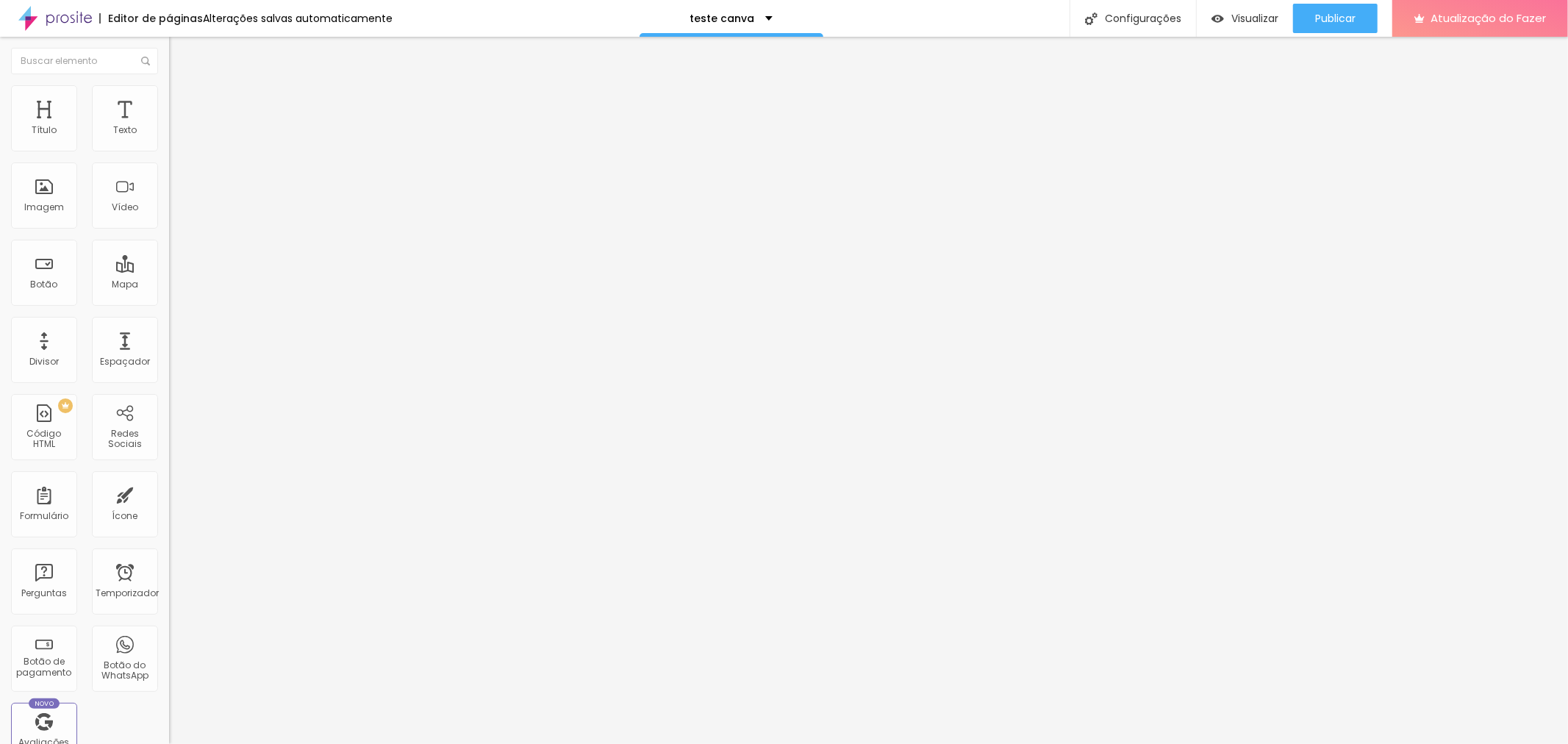
click at [170, 96] on li "Estilo" at bounding box center [254, 92] width 170 height 15
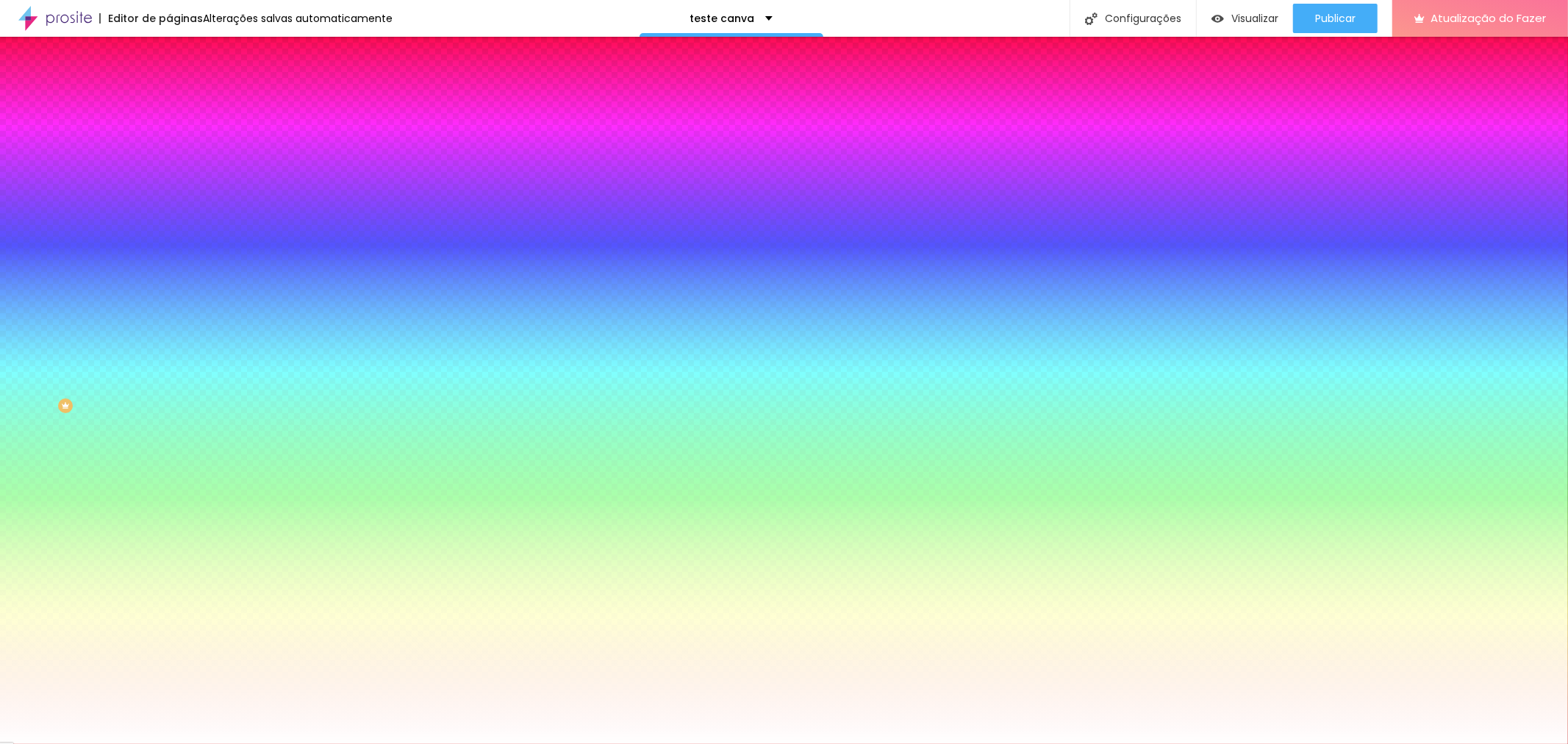
click at [182, 104] on font "Avançado" at bounding box center [206, 109] width 48 height 13
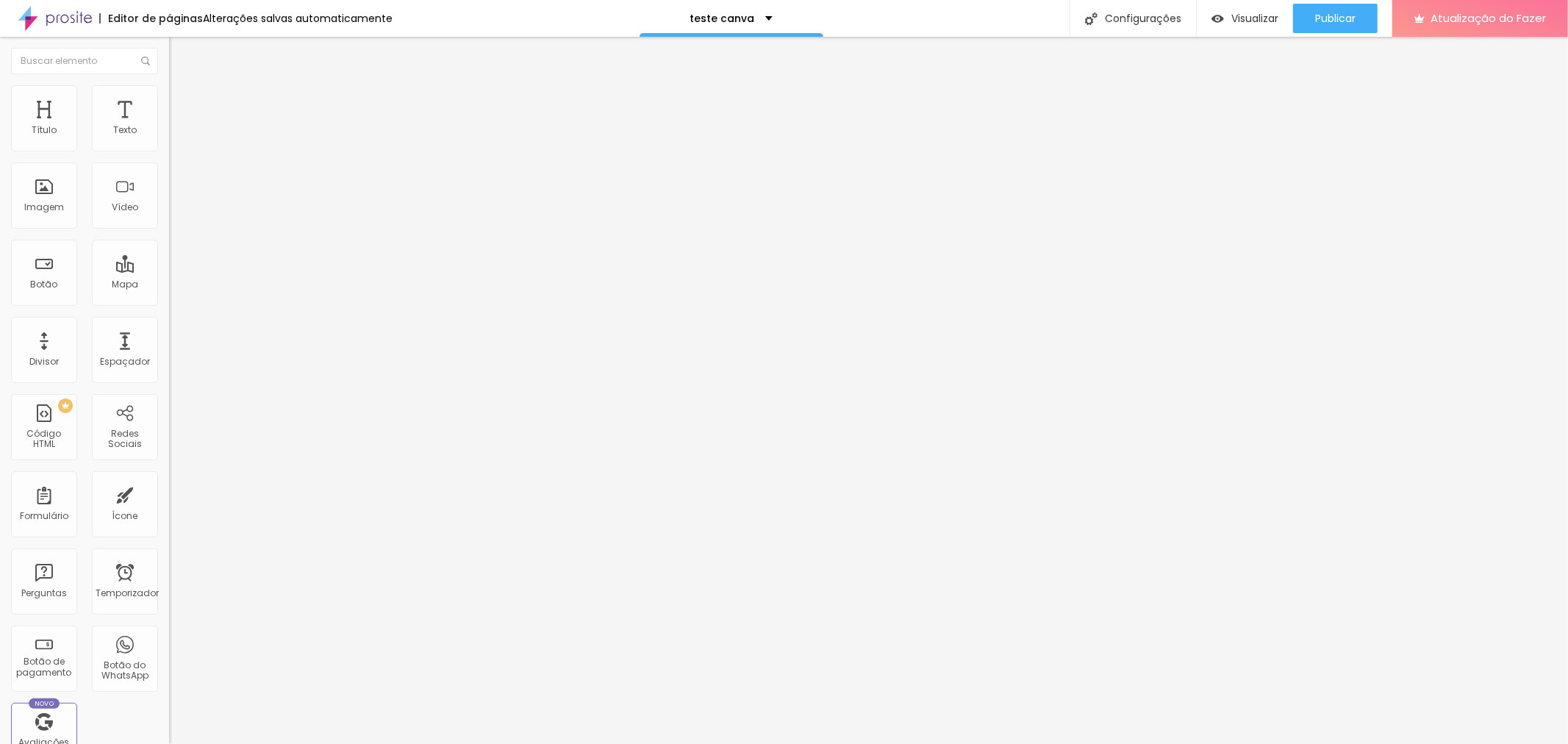
click at [182, 104] on font "Avançado" at bounding box center [206, 109] width 48 height 13
click at [170, 540] on input "text" at bounding box center [258, 546] width 176 height 15
paste input "<div style="position: relative; width: 100%; height: 0; padding-top: 281.1127%;…"
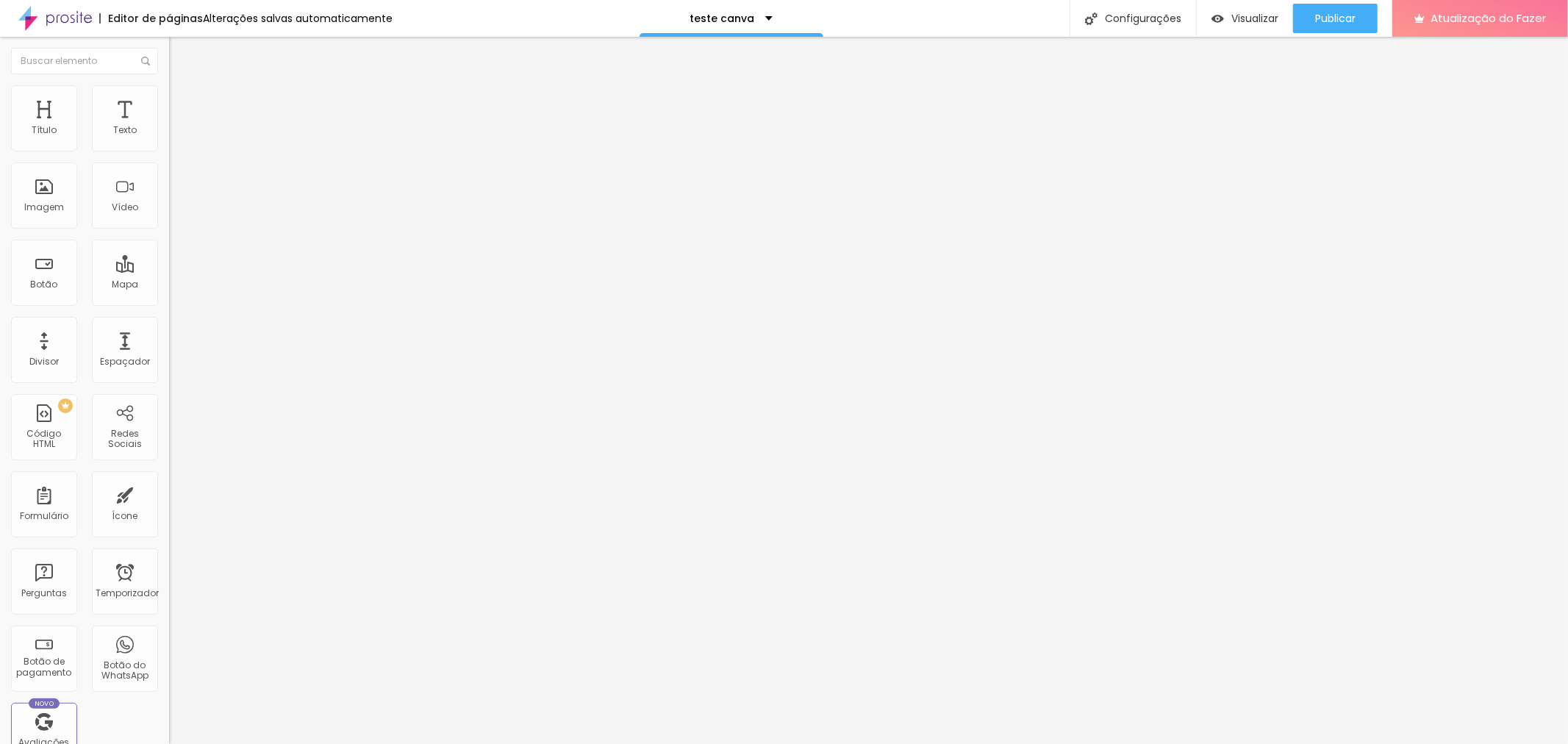
type input "<div style="position: relative; width: 100%; height: 0; padding-top: 281.1127%;…"
click at [170, 94] on img at bounding box center [176, 92] width 14 height 14
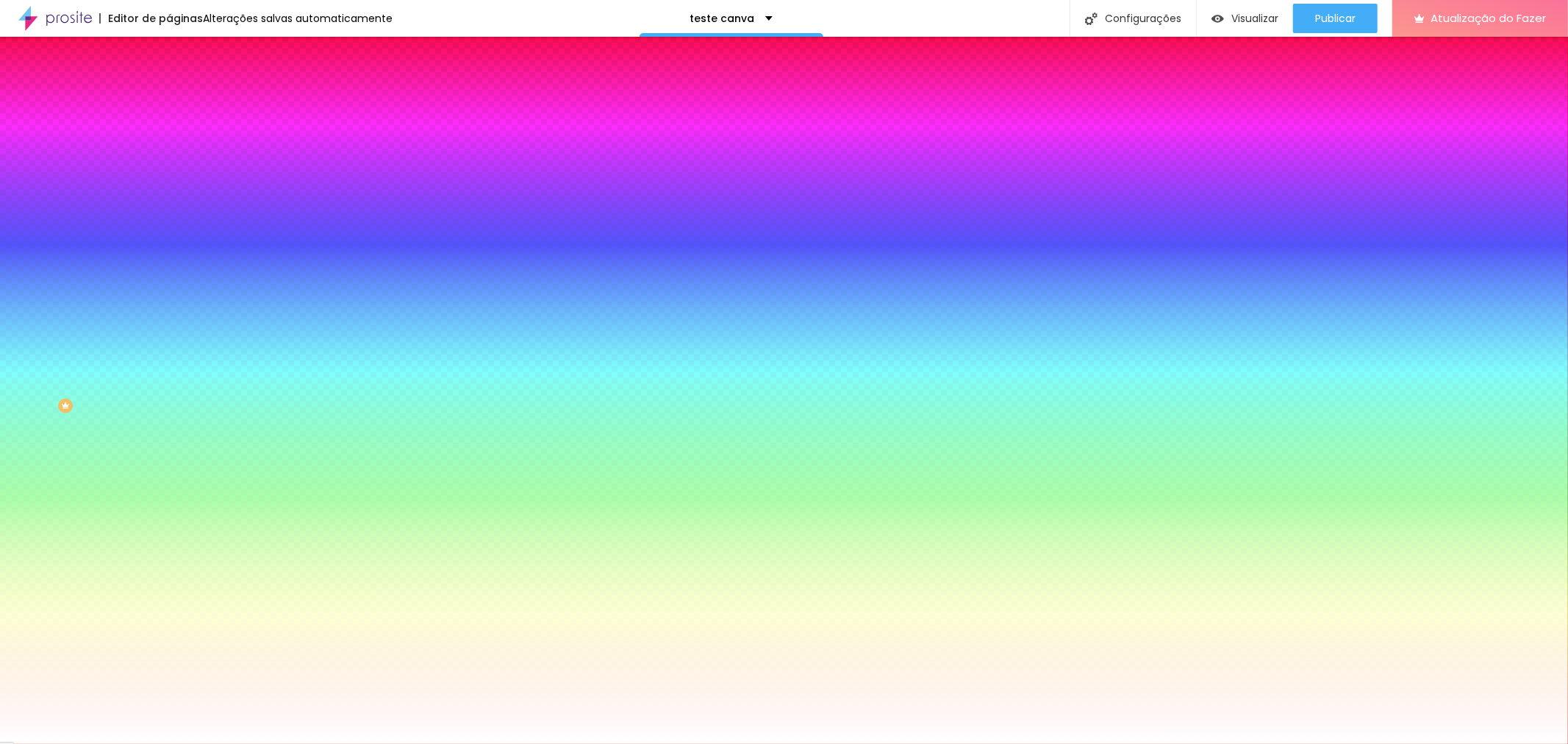
click at [182, 87] on font "Conteúdo" at bounding box center [204, 80] width 46 height 13
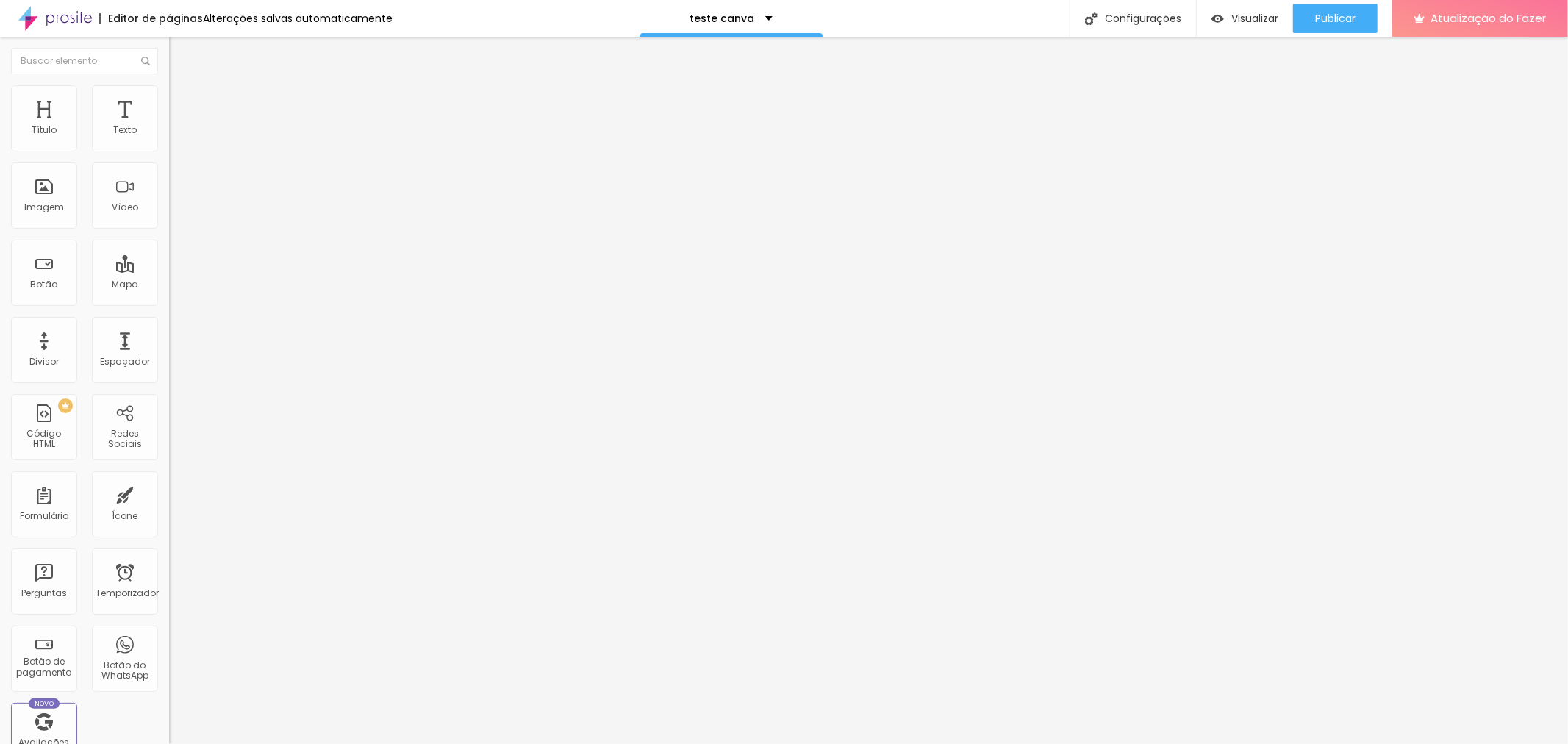
click at [170, 134] on font "Encaixotado" at bounding box center [198, 127] width 57 height 13
click at [170, 157] on font "Completo" at bounding box center [192, 150] width 45 height 13
click at [170, 209] on div at bounding box center [254, 185] width 170 height 114
click at [1232, 15] on font "Visualizar" at bounding box center [1255, 17] width 47 height 15
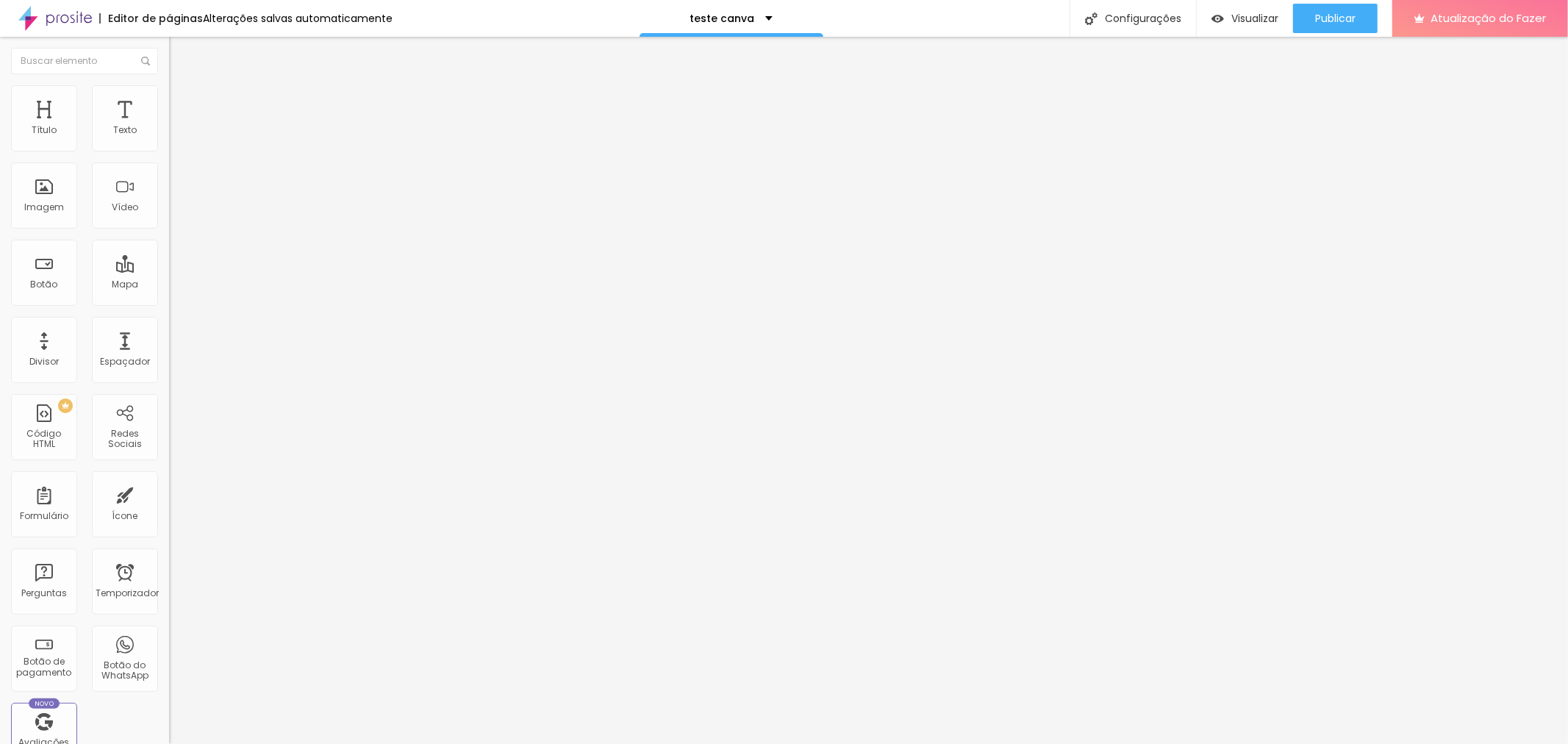
click at [182, 102] on font "Avançado" at bounding box center [206, 95] width 48 height 13
click at [1172, 9] on div "Configurações" at bounding box center [1133, 18] width 127 height 37
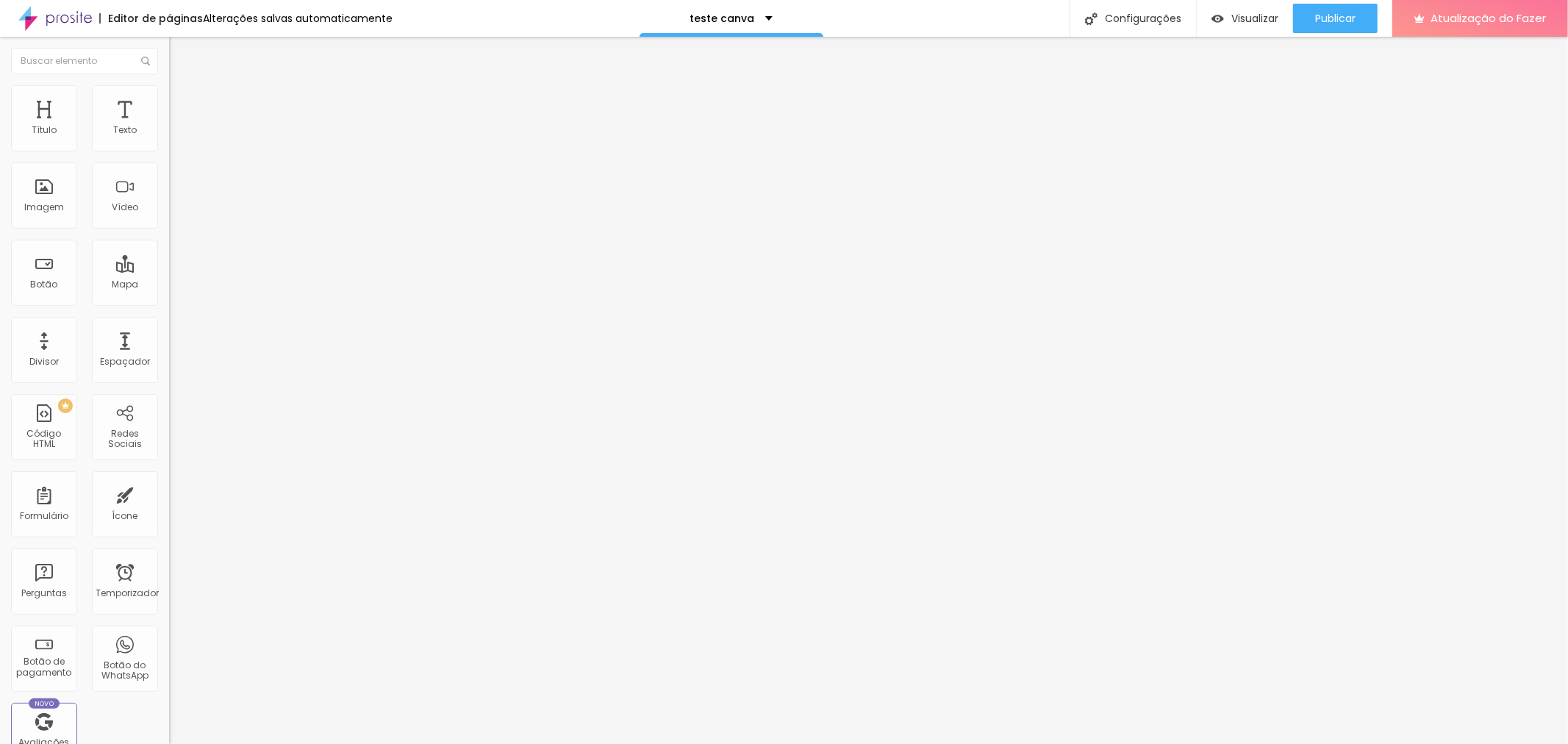
click at [182, 87] on font "Conteúdo" at bounding box center [204, 80] width 46 height 13
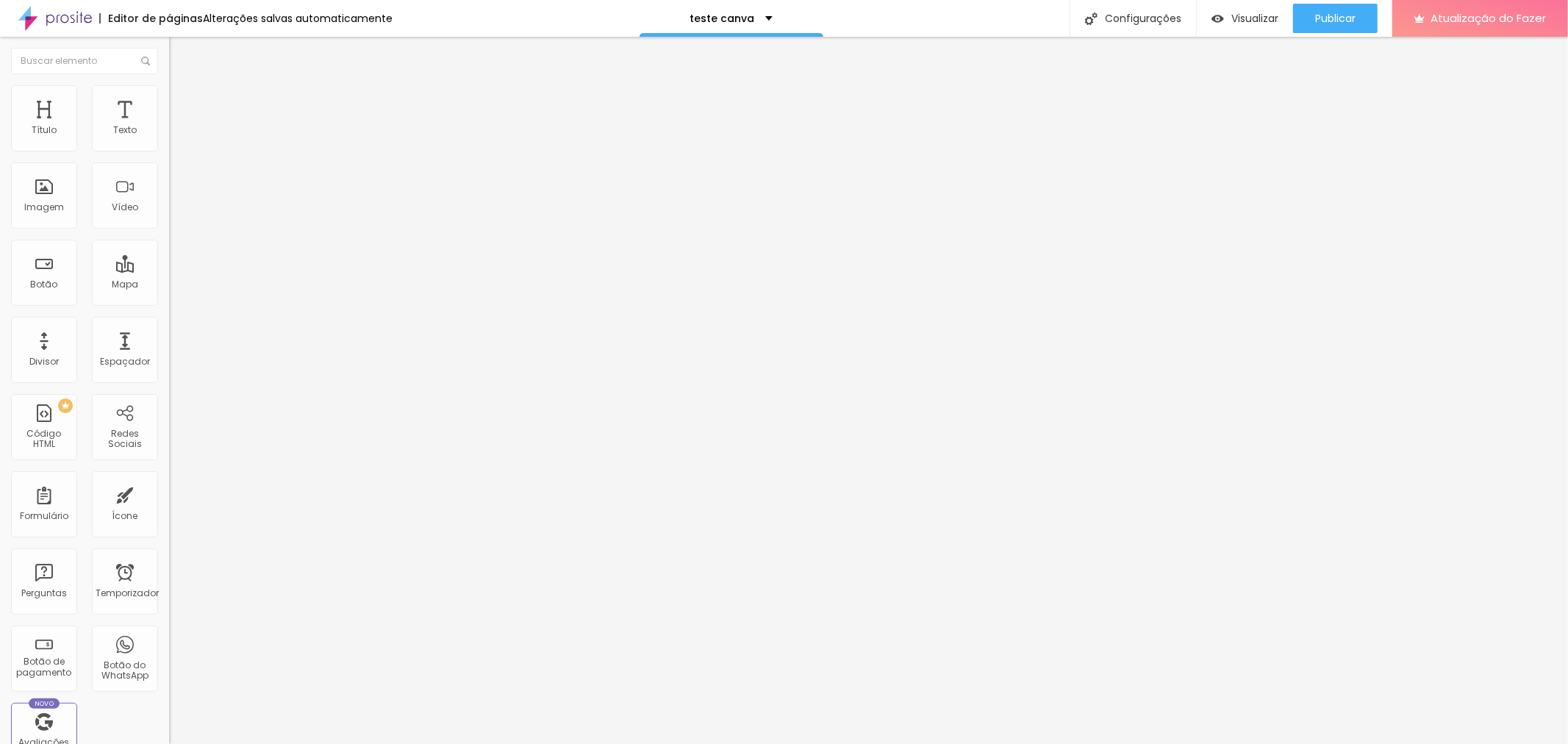
click at [170, 93] on img at bounding box center [176, 92] width 14 height 14
click at [170, 626] on div at bounding box center [254, 626] width 170 height 0
click at [170, 636] on div at bounding box center [254, 636] width 170 height 0
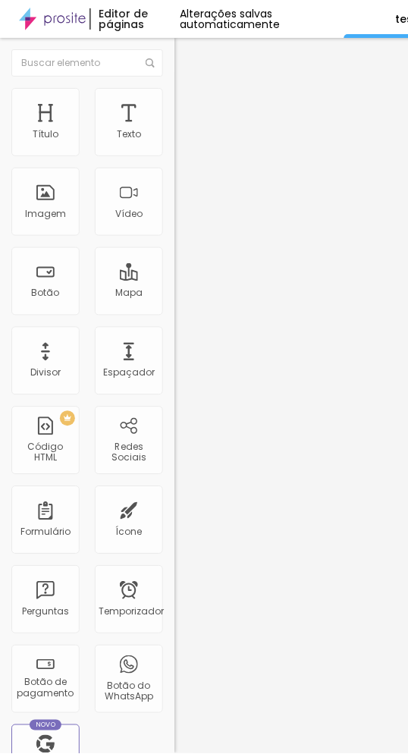
click at [175, 656] on div at bounding box center [262, 656] width 175 height 0
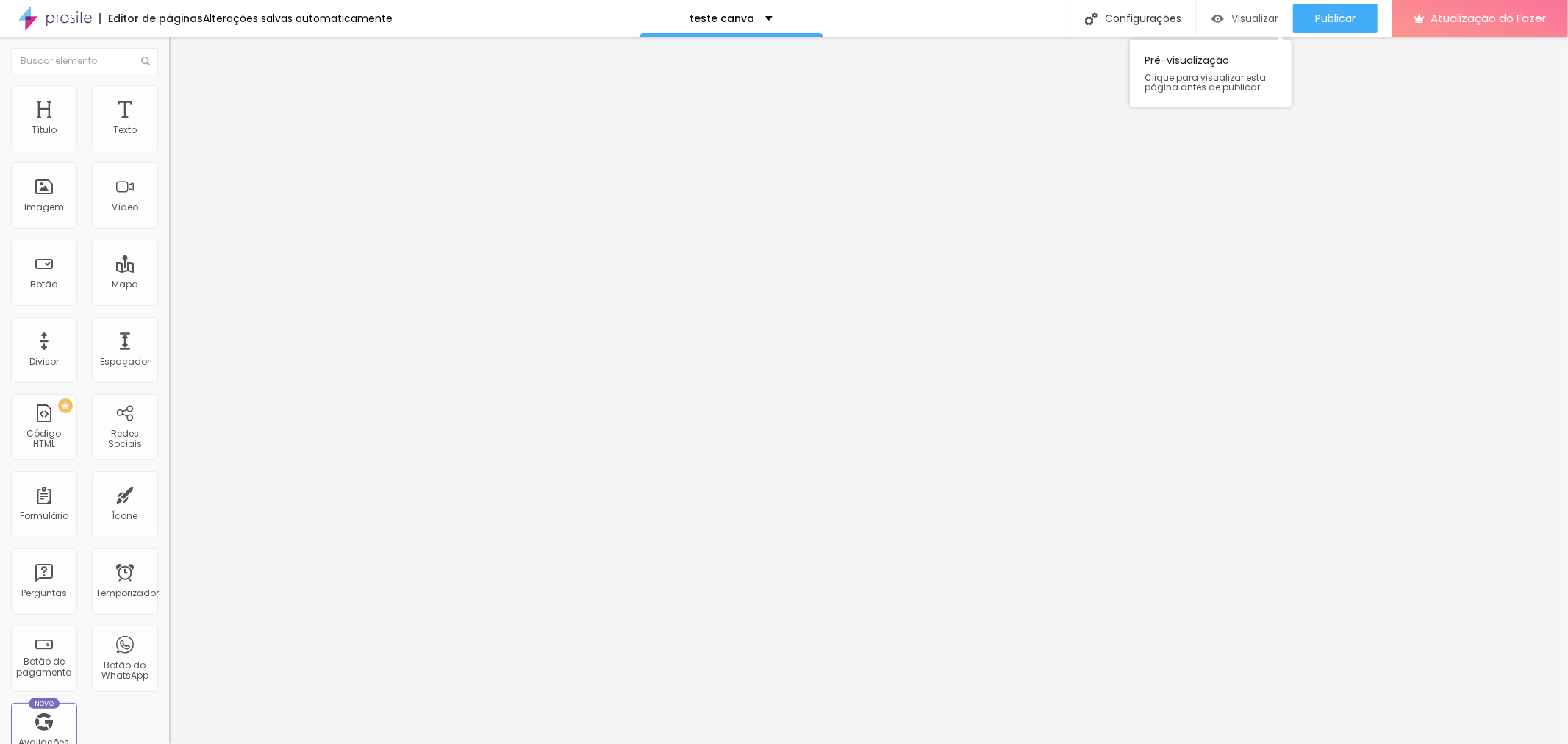
click at [1250, 17] on font "Visualizar" at bounding box center [1255, 17] width 47 height 15
click at [1232, 23] on font "Visualizar" at bounding box center [1255, 17] width 47 height 15
click at [170, 626] on li "Área de trabalho" at bounding box center [254, 630] width 170 height 9
click at [170, 636] on div at bounding box center [254, 636] width 170 height 0
click at [1247, 19] on font "Visualizar" at bounding box center [1255, 17] width 47 height 15
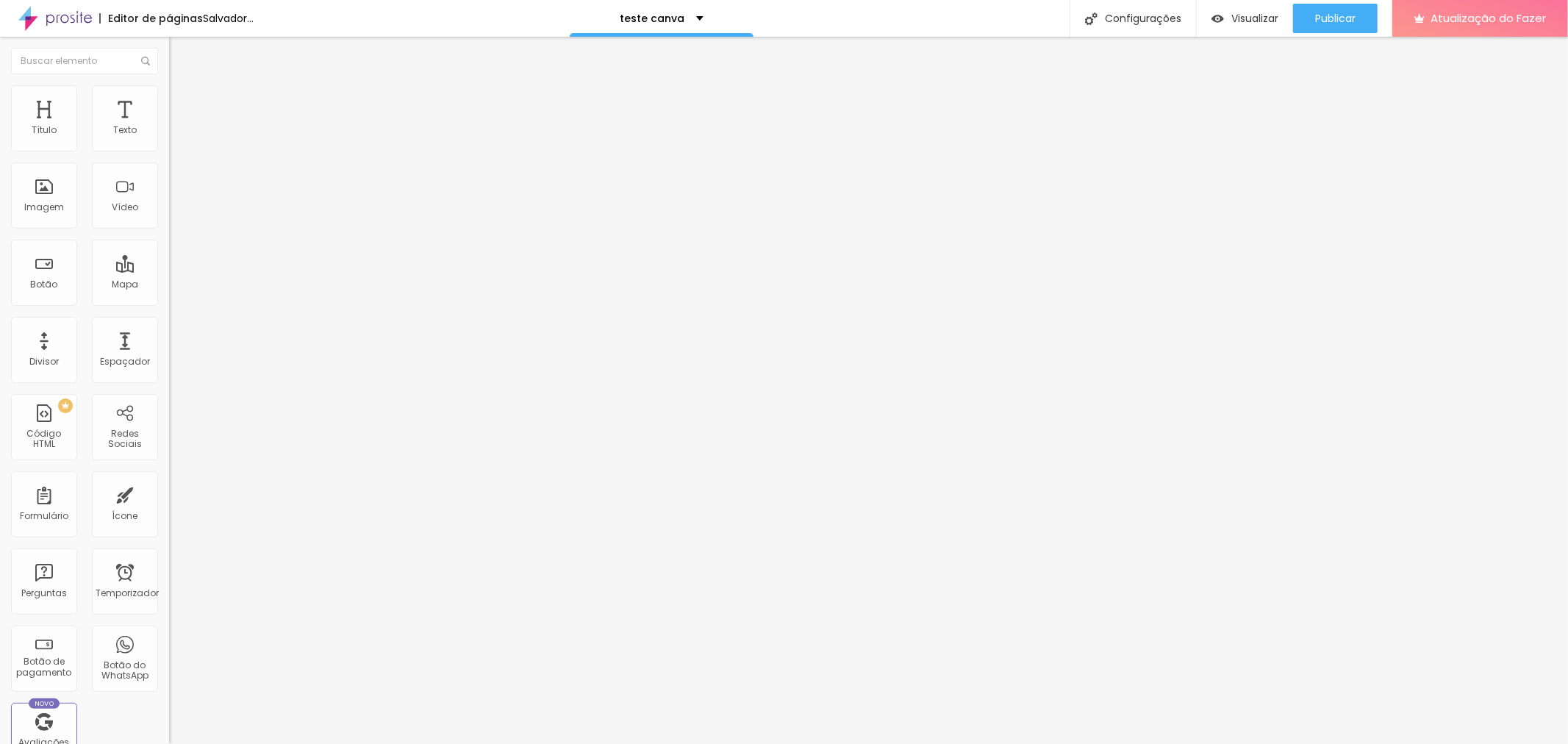
click at [170, 626] on li "Área de trabalho" at bounding box center [254, 630] width 170 height 9
click at [170, 626] on div at bounding box center [254, 626] width 170 height 0
click at [170, 636] on div at bounding box center [254, 636] width 170 height 0
click at [170, 617] on div at bounding box center [254, 617] width 170 height 0
click at [1240, 14] on font "Visualizar" at bounding box center [1255, 17] width 47 height 15
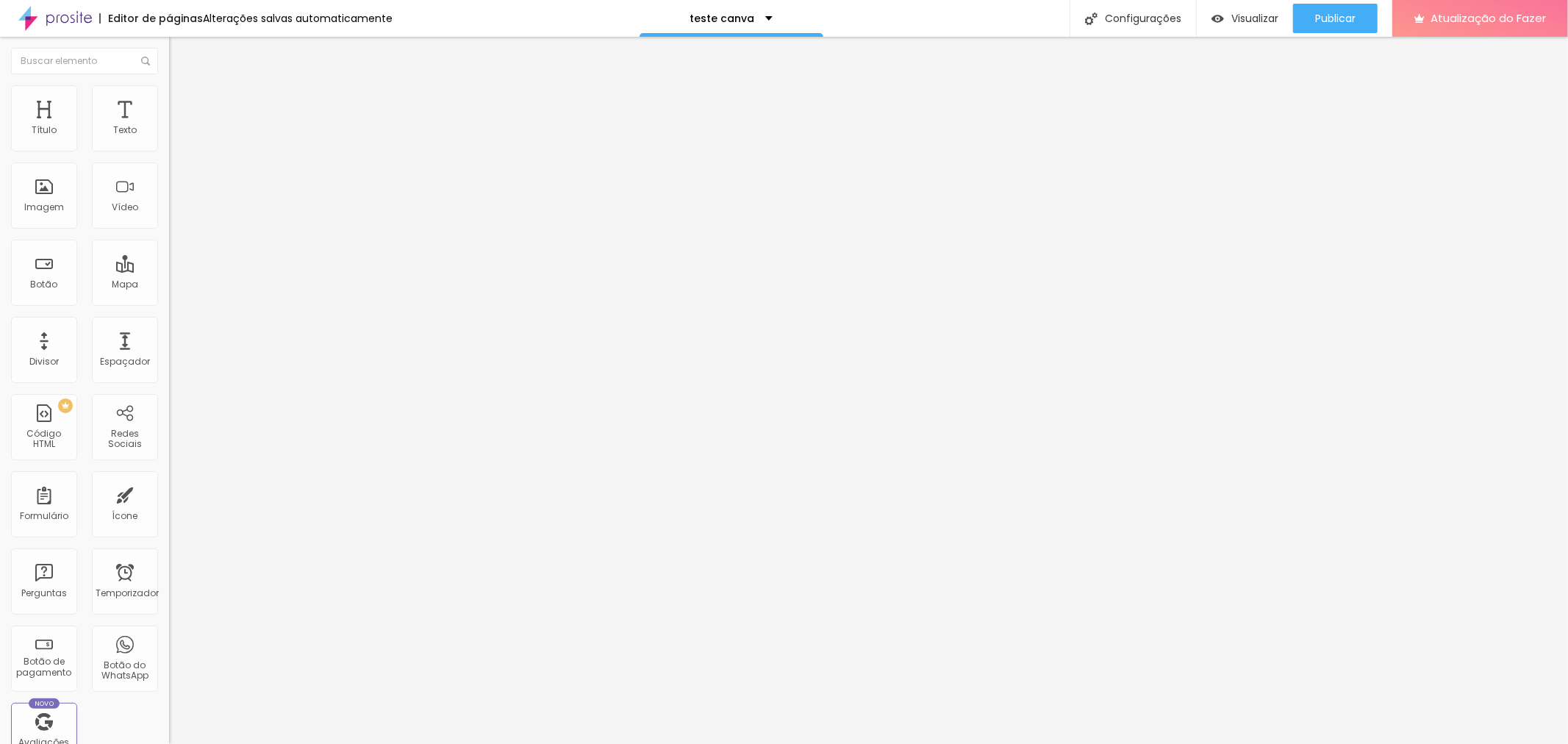
click at [170, 617] on div at bounding box center [254, 617] width 170 height 0
click at [170, 85] on li "Conteúdo" at bounding box center [254, 78] width 170 height 15
click at [170, 194] on div "< div style = "posição: relativa; largura: 100%; altura: 0; preenchimento super…" at bounding box center [800, 178] width 1261 height 102
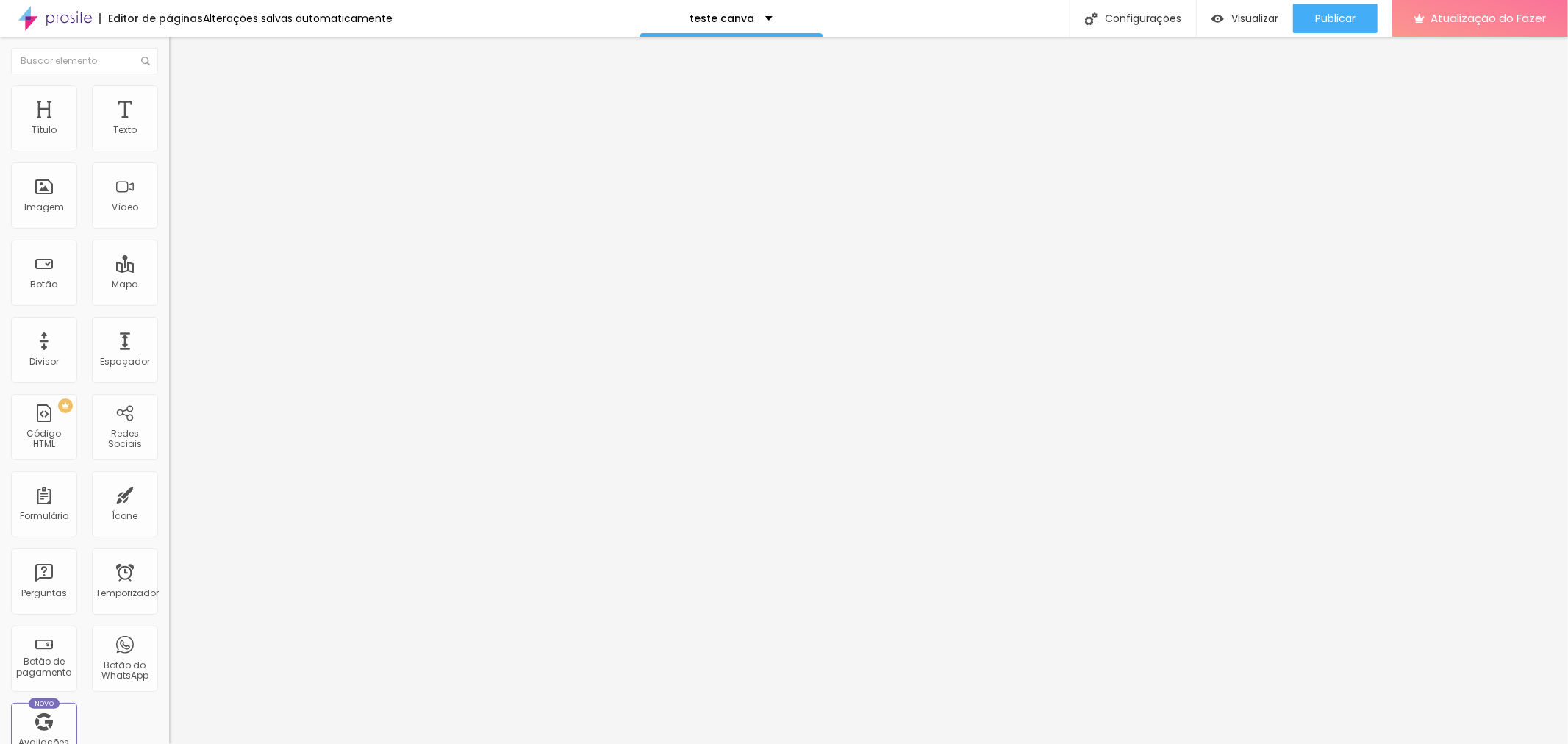
click at [170, 194] on div at bounding box center [254, 178] width 170 height 102
click at [1241, 23] on font "Visualizar" at bounding box center [1255, 17] width 47 height 15
